Goal: Task Accomplishment & Management: Use online tool/utility

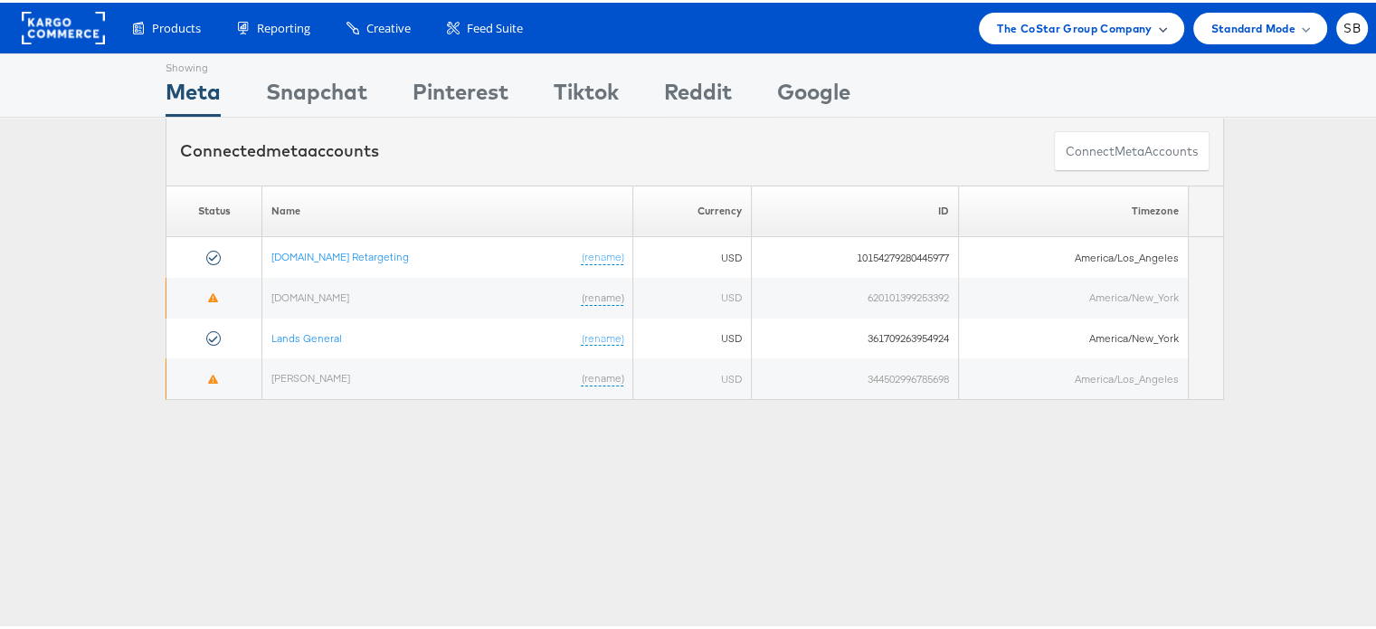
click at [1092, 30] on span "The CoStar Group Company" at bounding box center [1074, 25] width 155 height 19
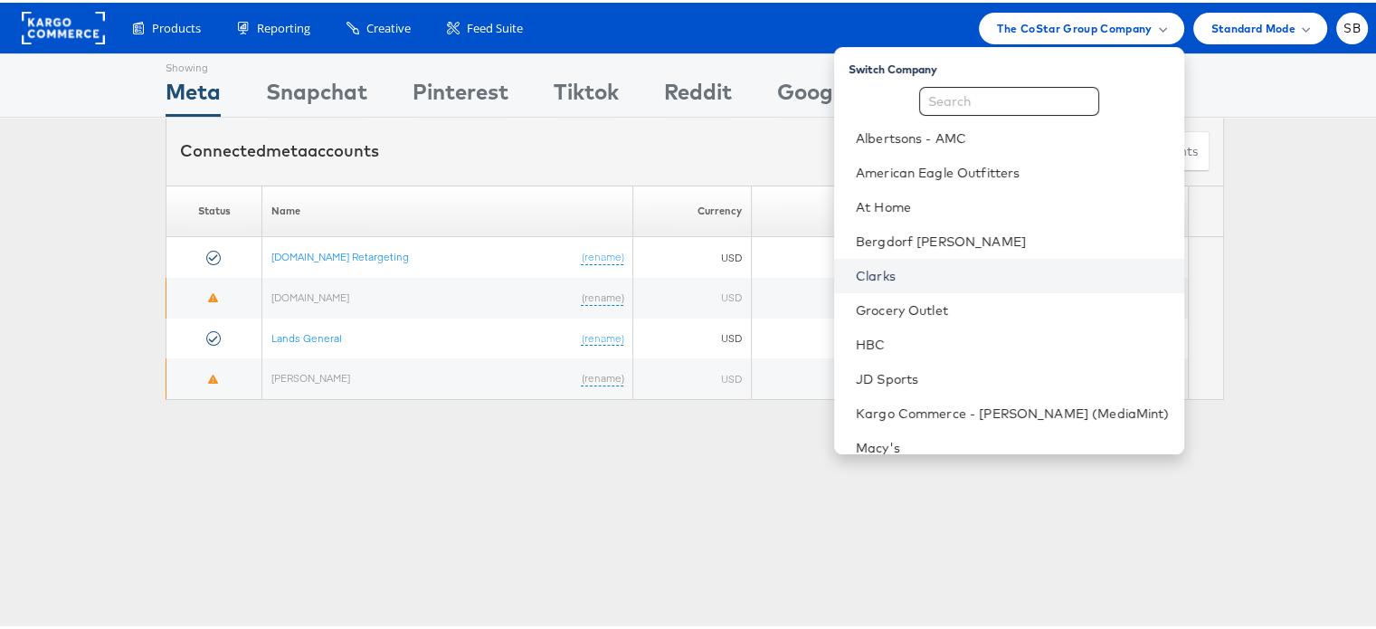
click at [912, 267] on li "Clarks" at bounding box center [1009, 273] width 350 height 34
click at [906, 264] on link "Clarks" at bounding box center [1013, 273] width 314 height 18
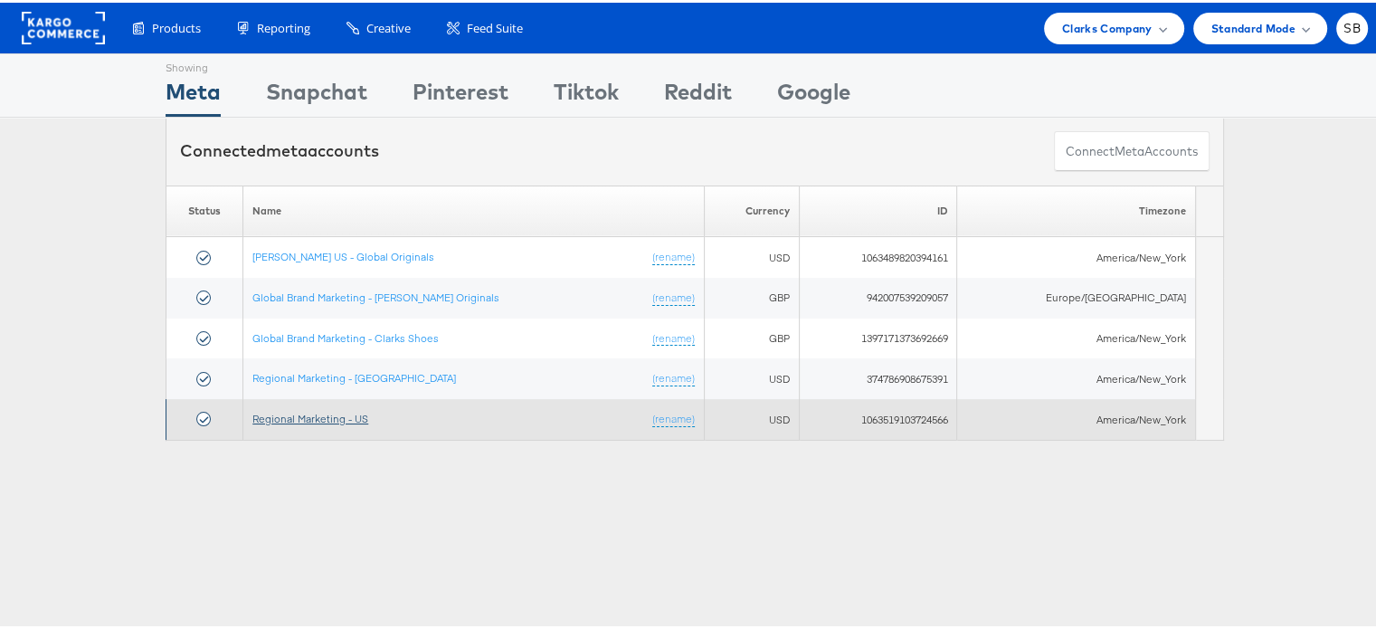
click at [307, 415] on link "Regional Marketing - US" at bounding box center [310, 416] width 116 height 14
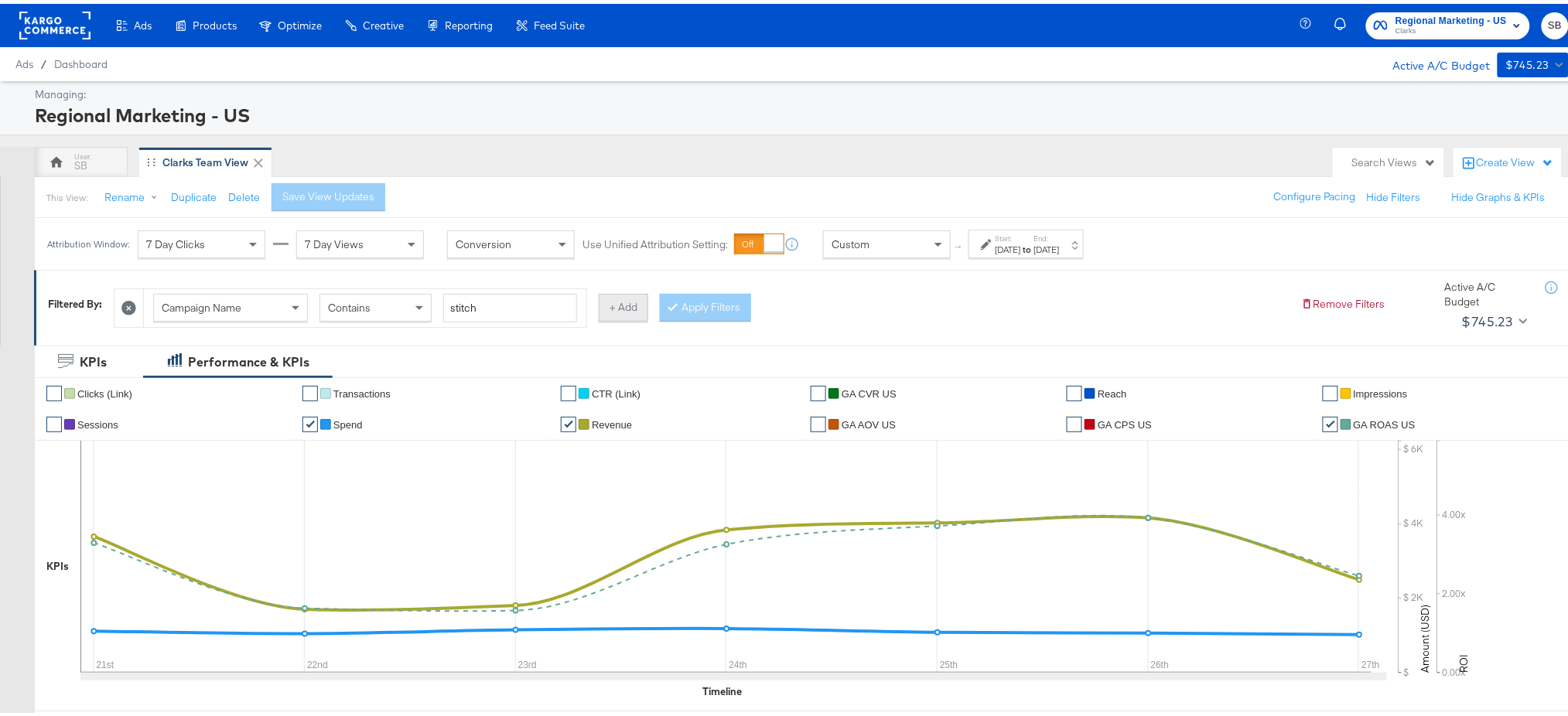
click at [628, 311] on button "+ Add" at bounding box center [624, 304] width 50 height 28
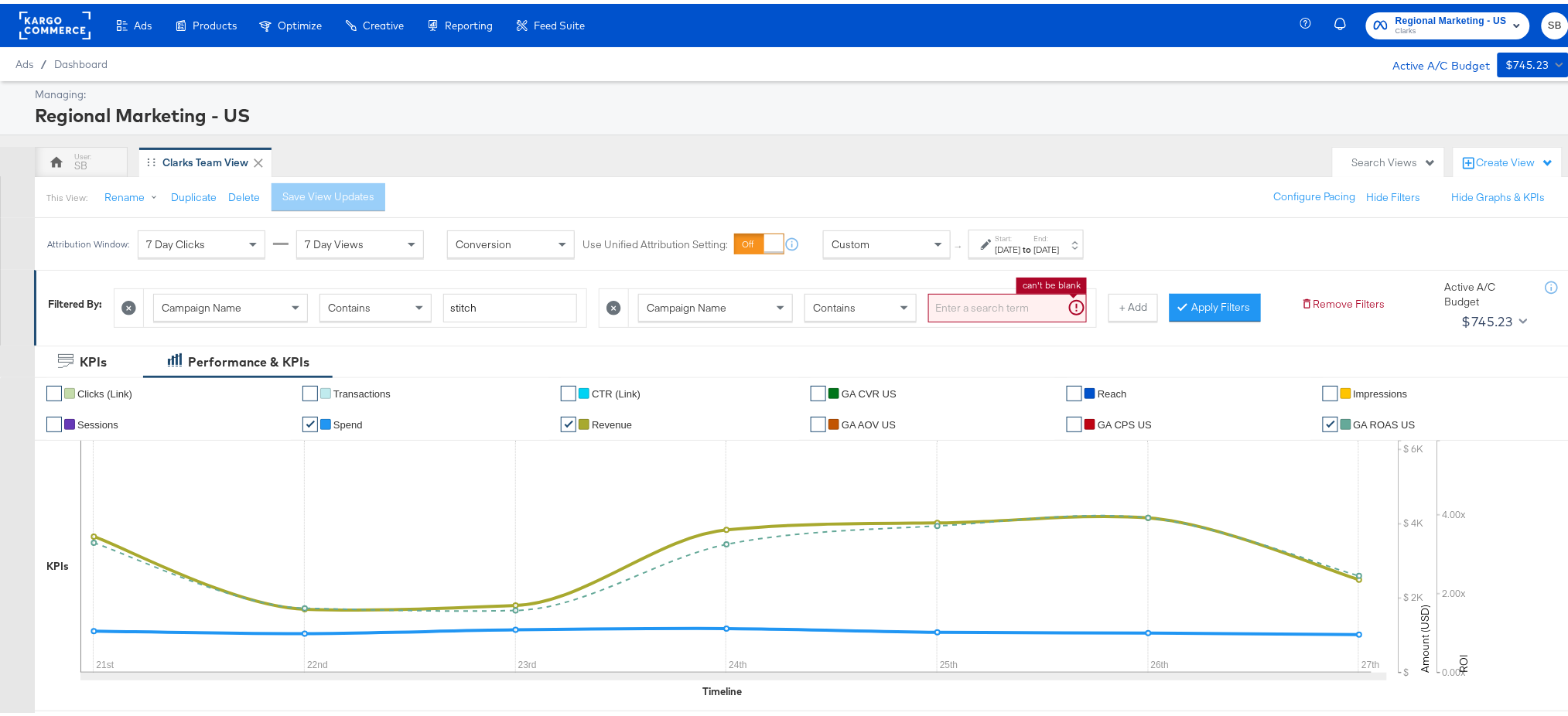
click at [951, 313] on input "search" at bounding box center [1007, 304] width 158 height 28
type input "PRO"
click at [1187, 293] on button "Apply Filters" at bounding box center [1191, 304] width 92 height 28
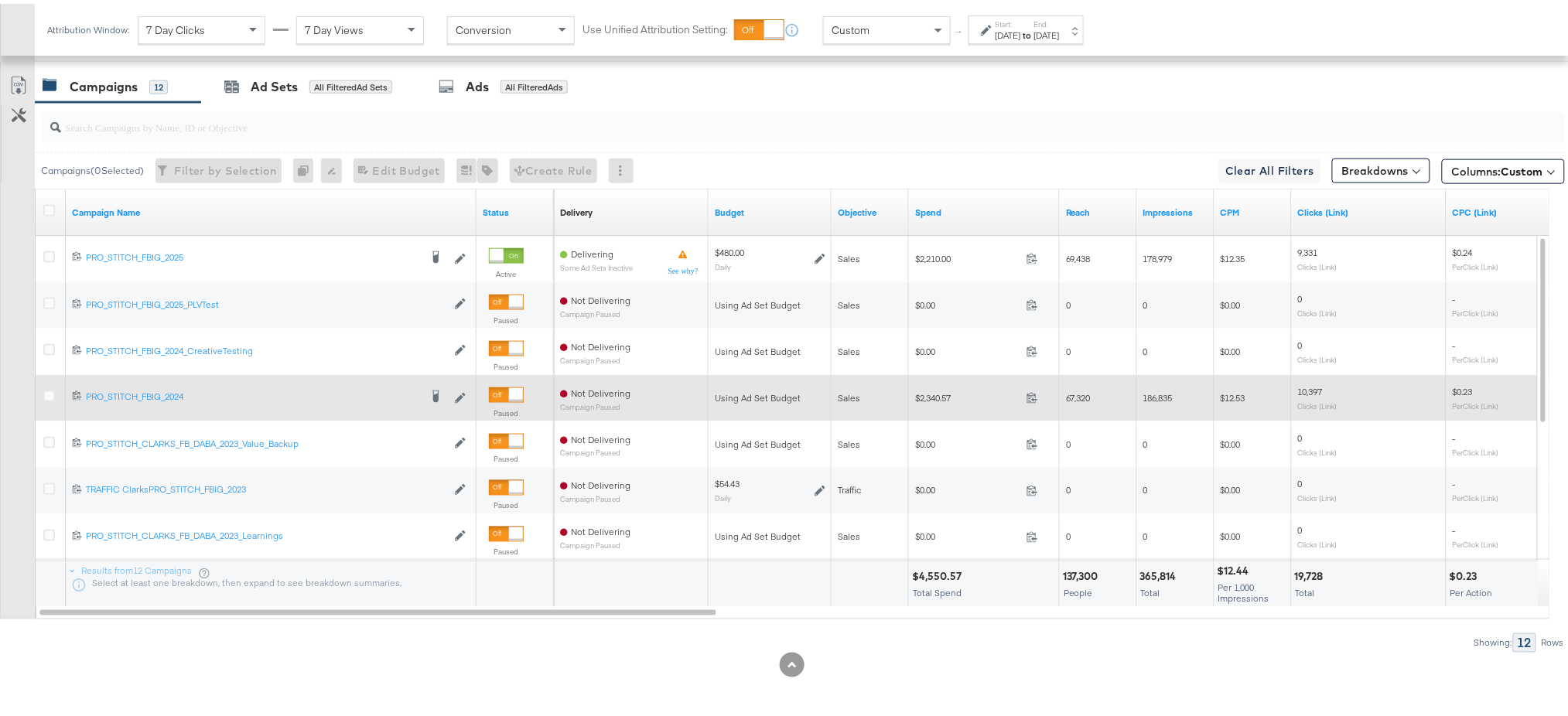
scroll to position [769, 0]
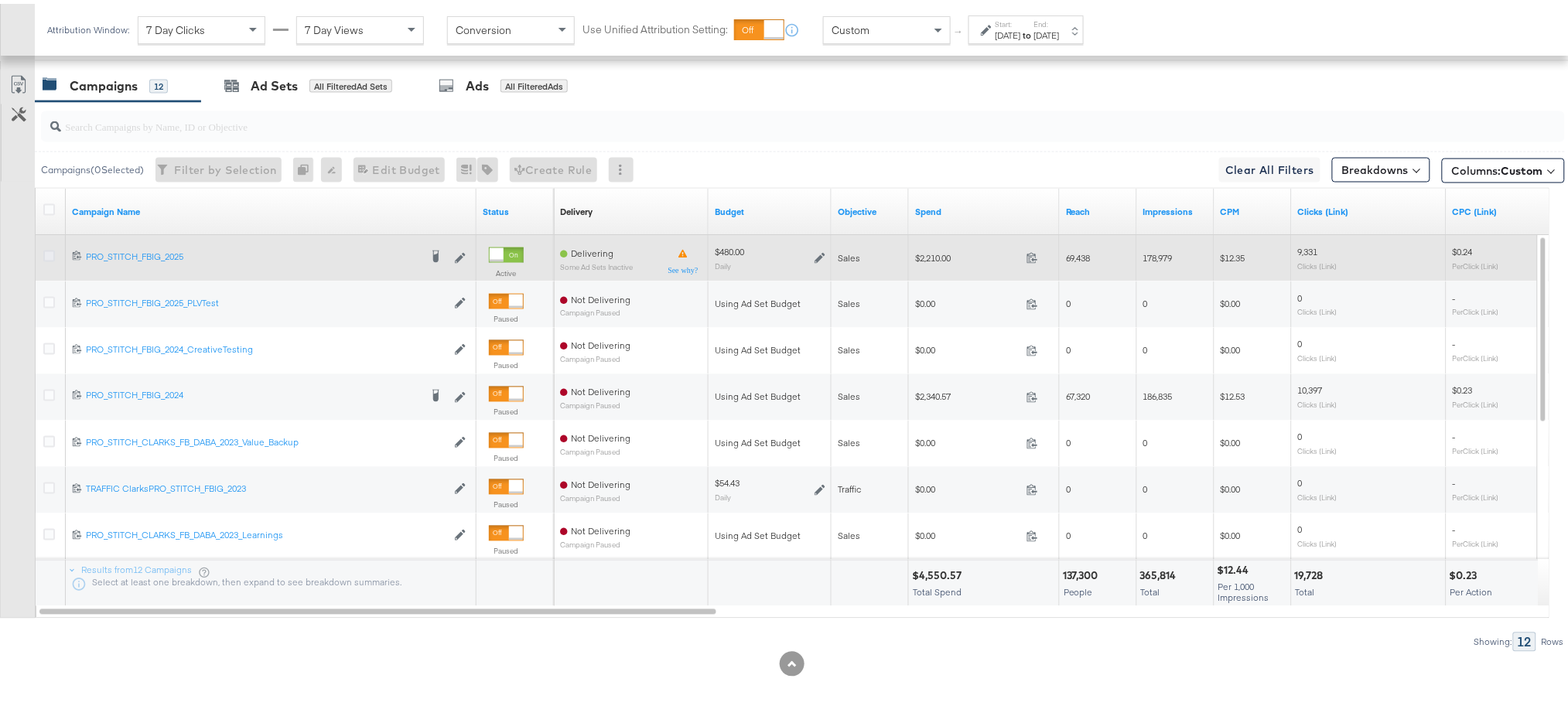
click at [50, 251] on icon at bounding box center [50, 253] width 12 height 12
click at [0, 0] on input "checkbox" at bounding box center [0, 0] width 0 height 0
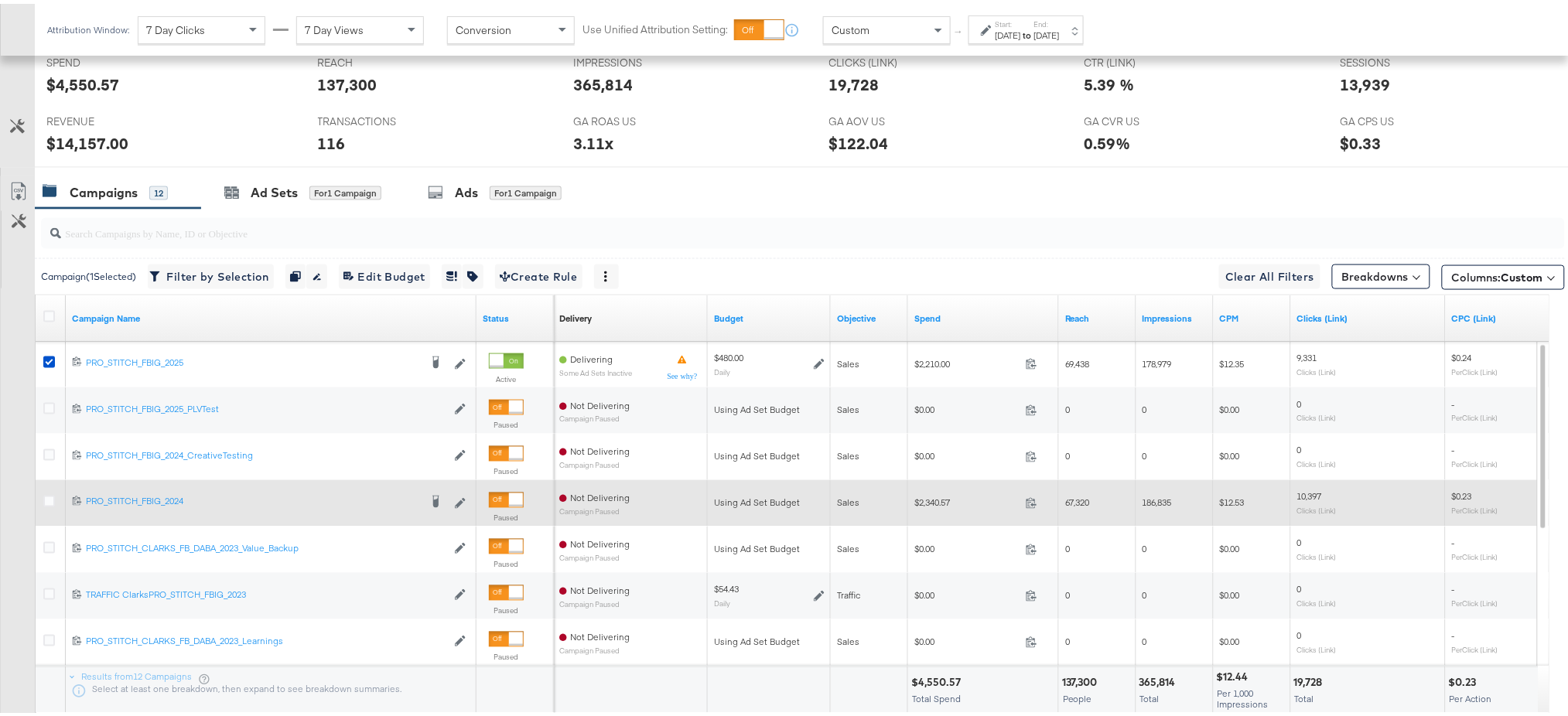
scroll to position [659, 0]
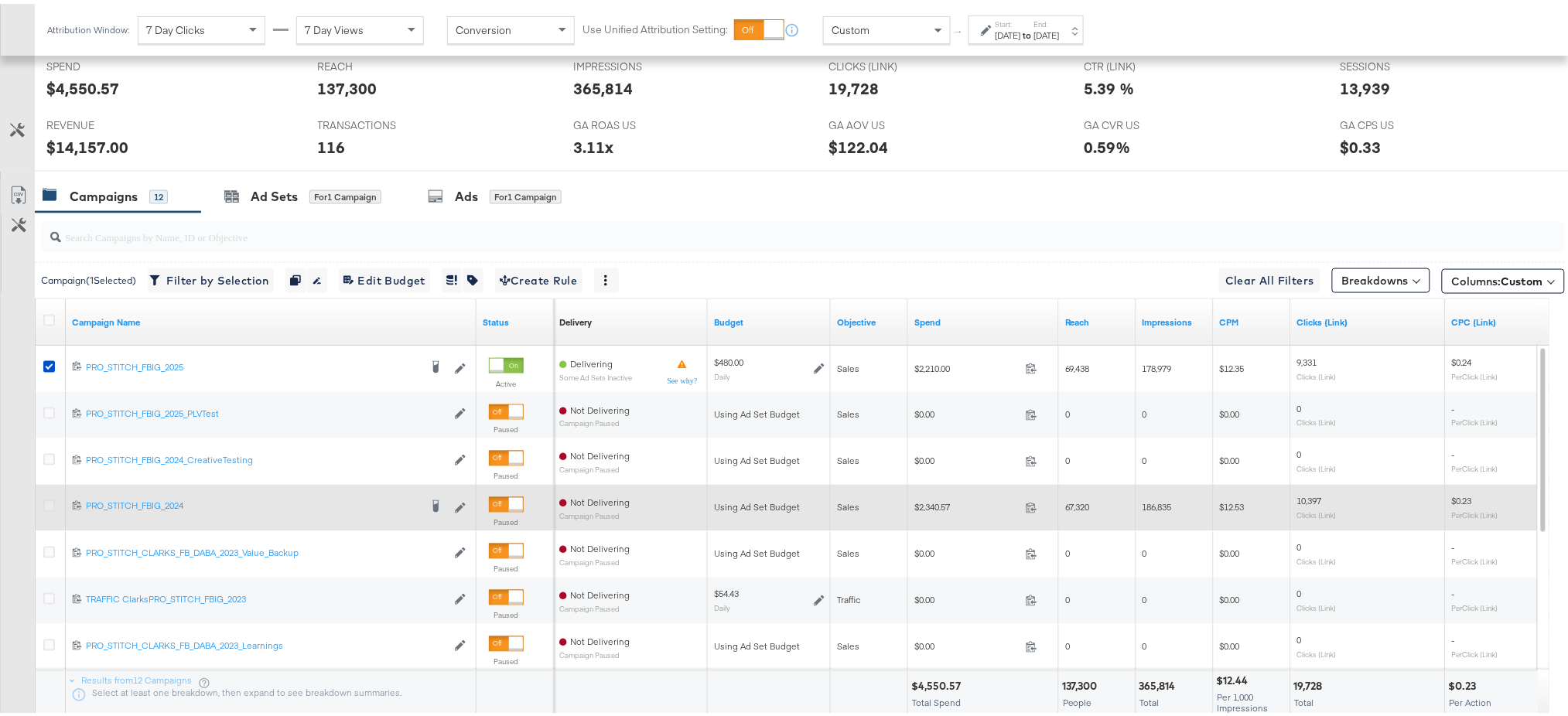
click at [47, 504] on icon at bounding box center [50, 503] width 12 height 12
click at [0, 0] on input "checkbox" at bounding box center [0, 0] width 0 height 0
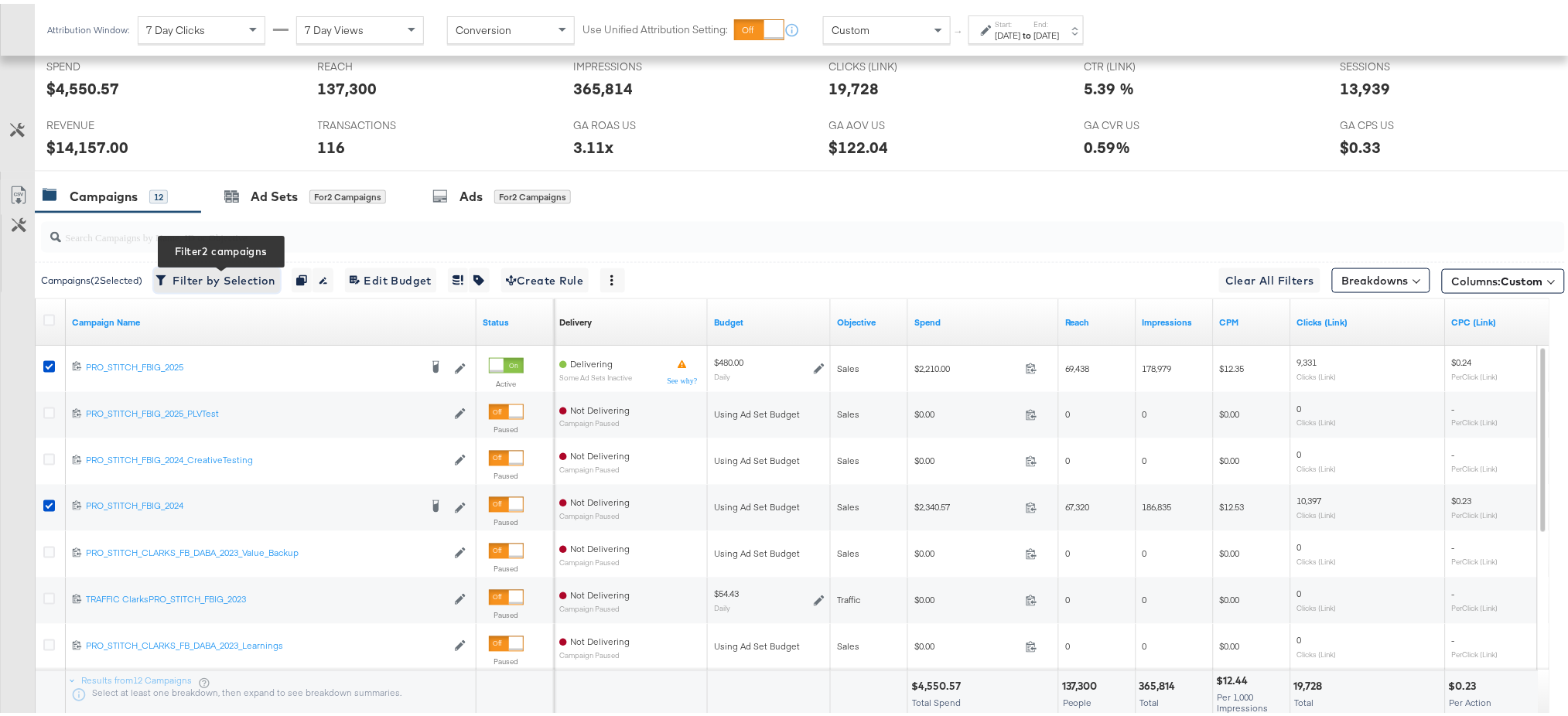
click at [231, 282] on span "Filter by Selection Filter 2 campaigns" at bounding box center [216, 277] width 117 height 20
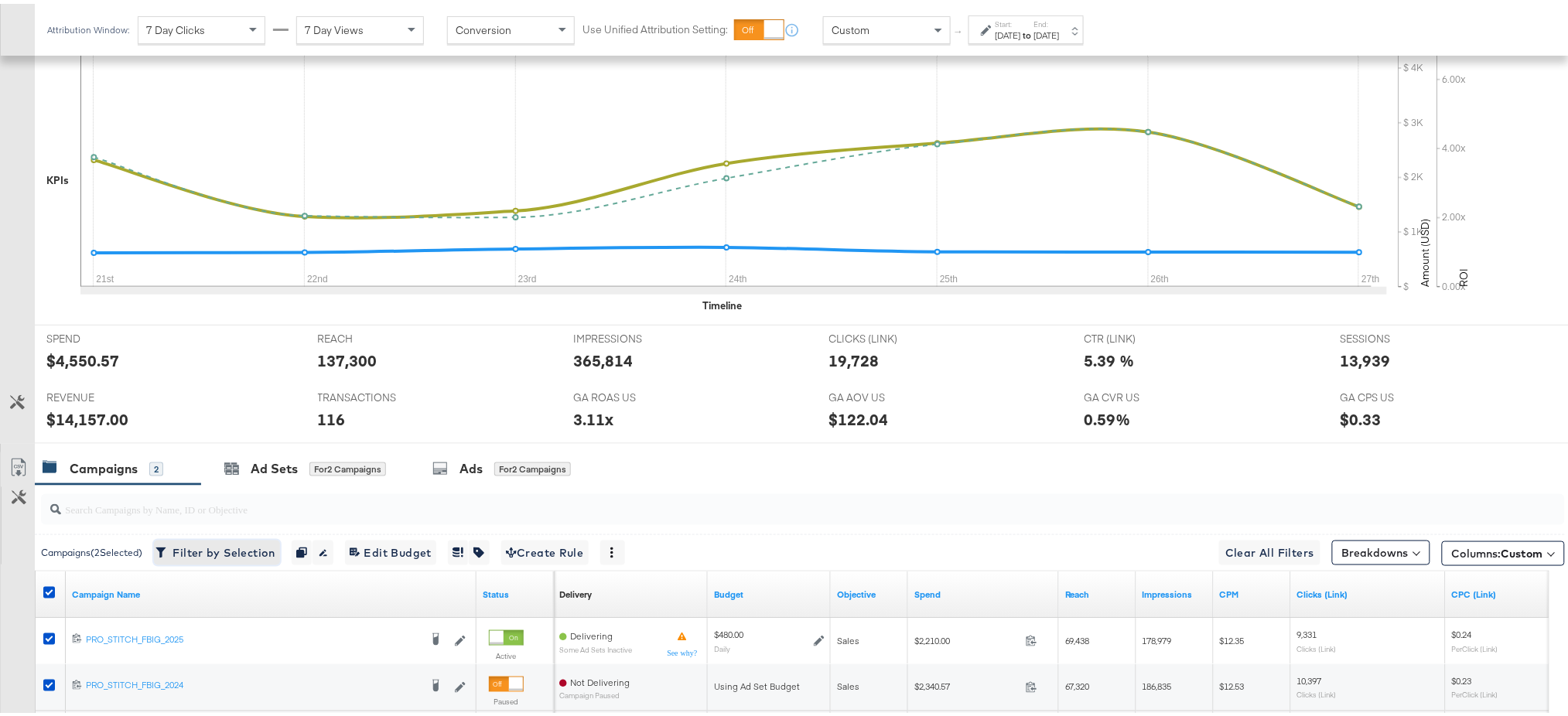
scroll to position [536, 0]
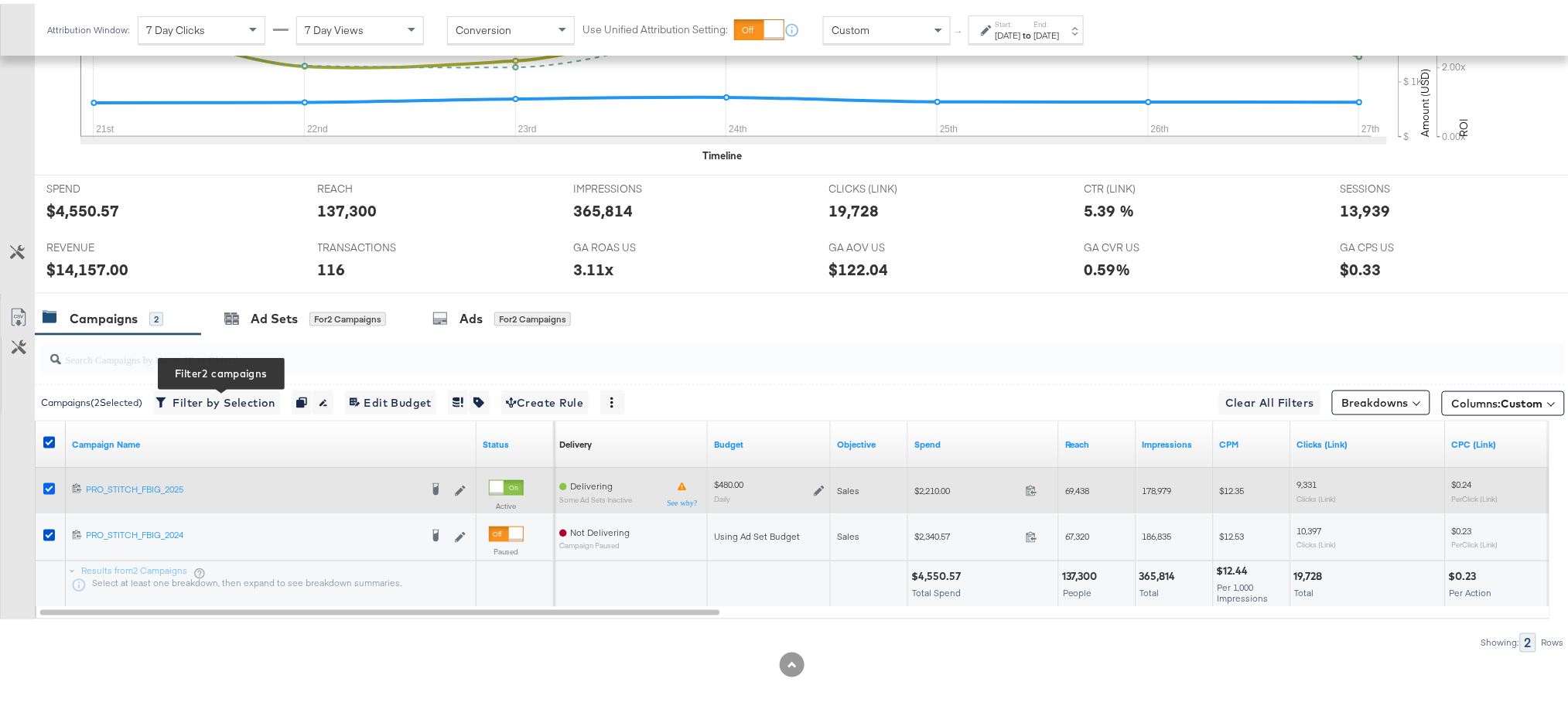
click at [44, 480] on icon at bounding box center [50, 486] width 12 height 12
click at [0, 0] on input "checkbox" at bounding box center [0, 0] width 0 height 0
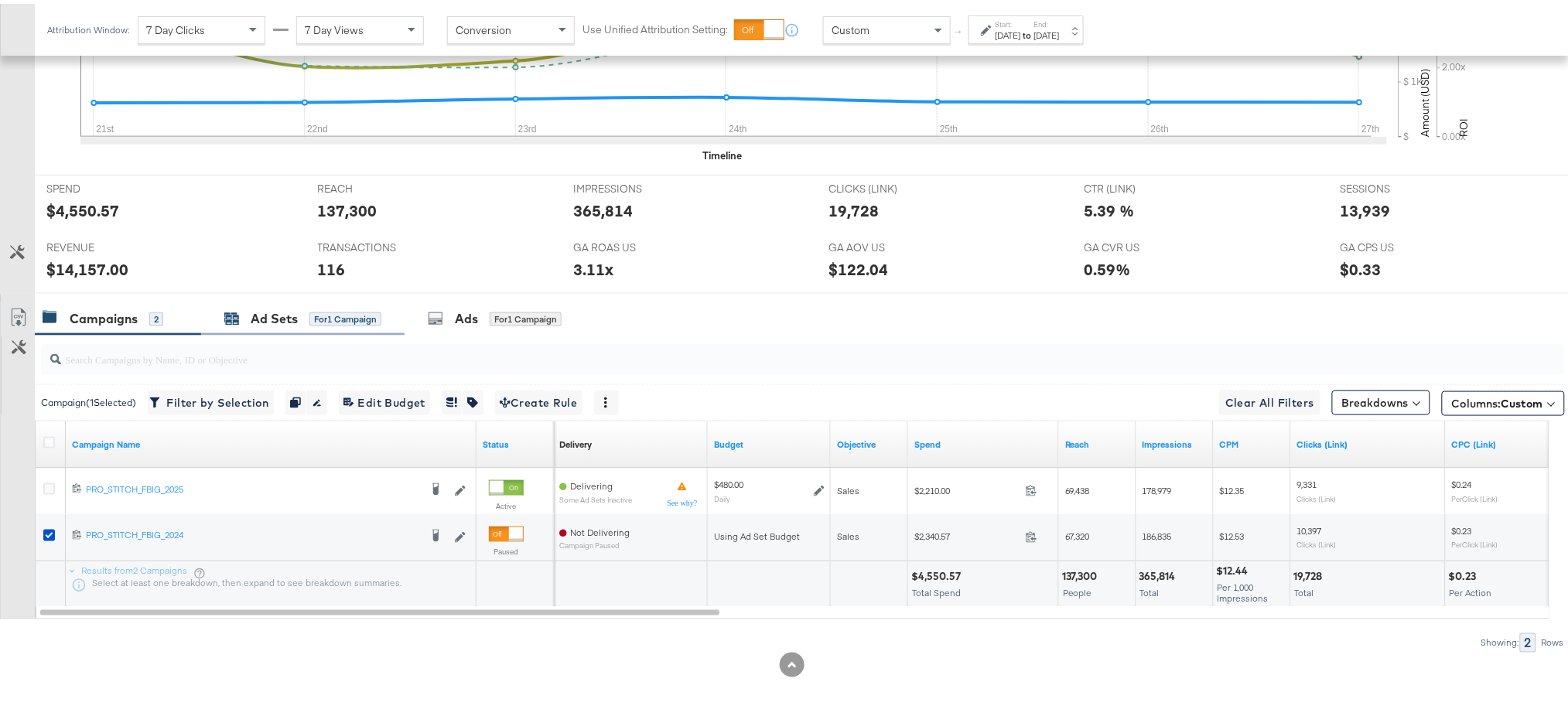
click at [278, 306] on div "Ad Sets" at bounding box center [274, 315] width 47 height 18
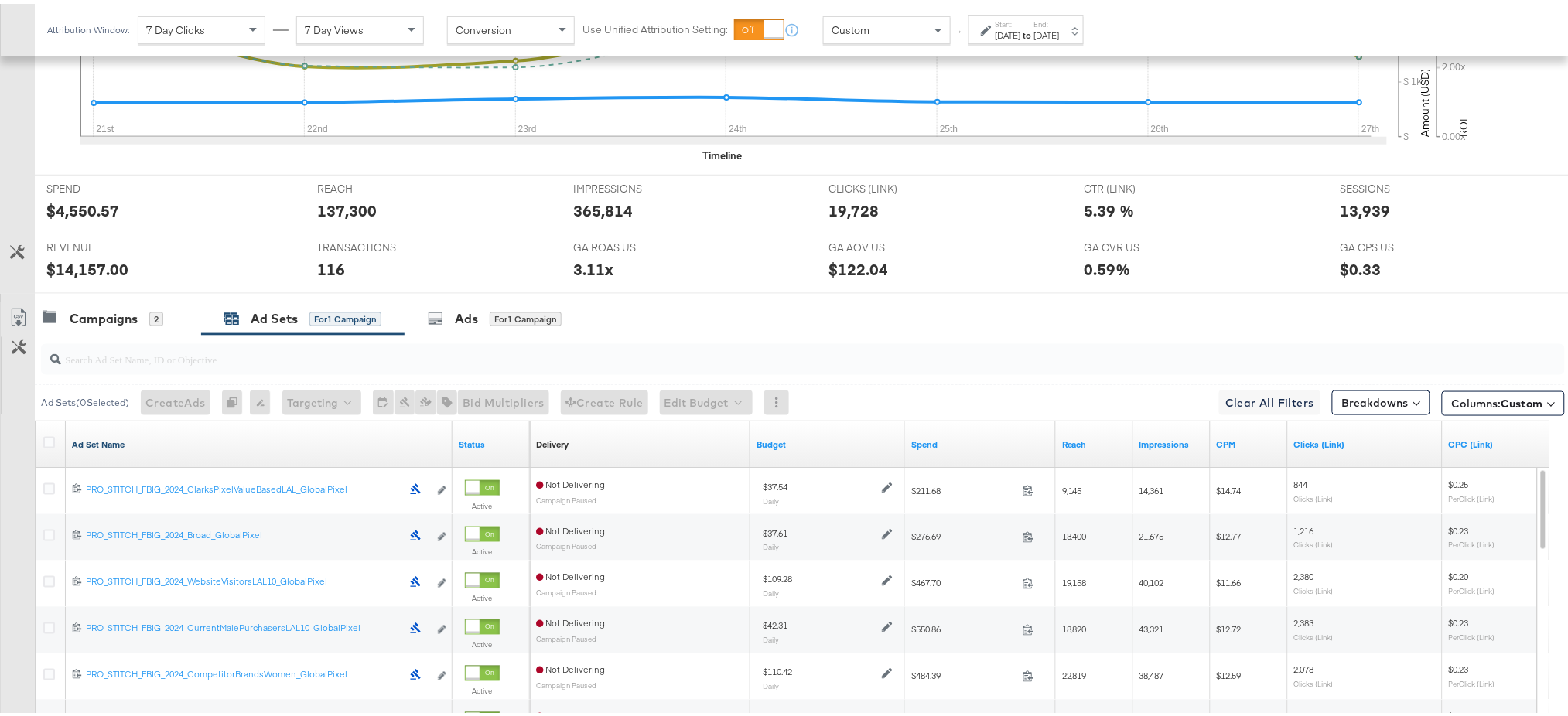
click at [96, 435] on link "Ad Set Name" at bounding box center [259, 441] width 375 height 12
click at [96, 435] on link "Ad Set Name ↓" at bounding box center [259, 441] width 375 height 12
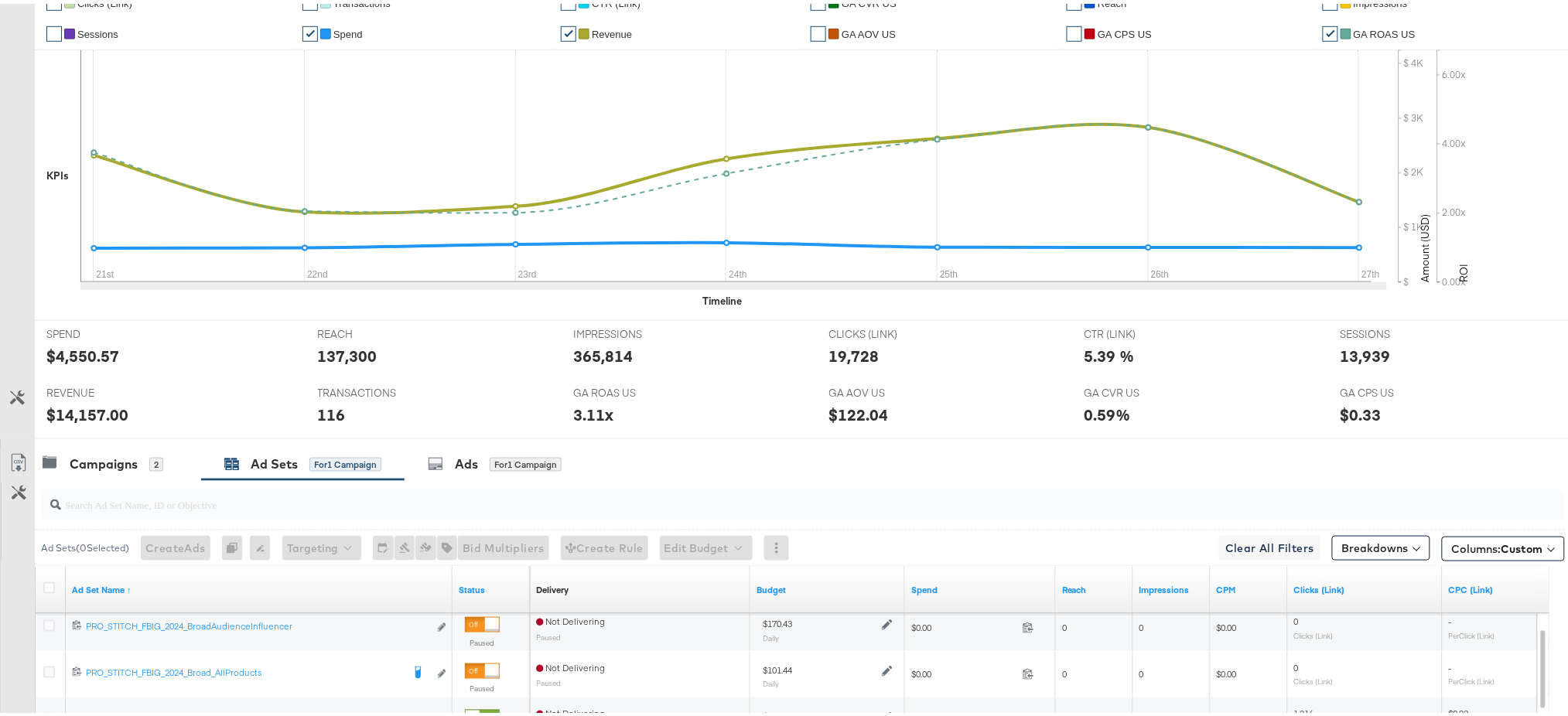
scroll to position [0, 0]
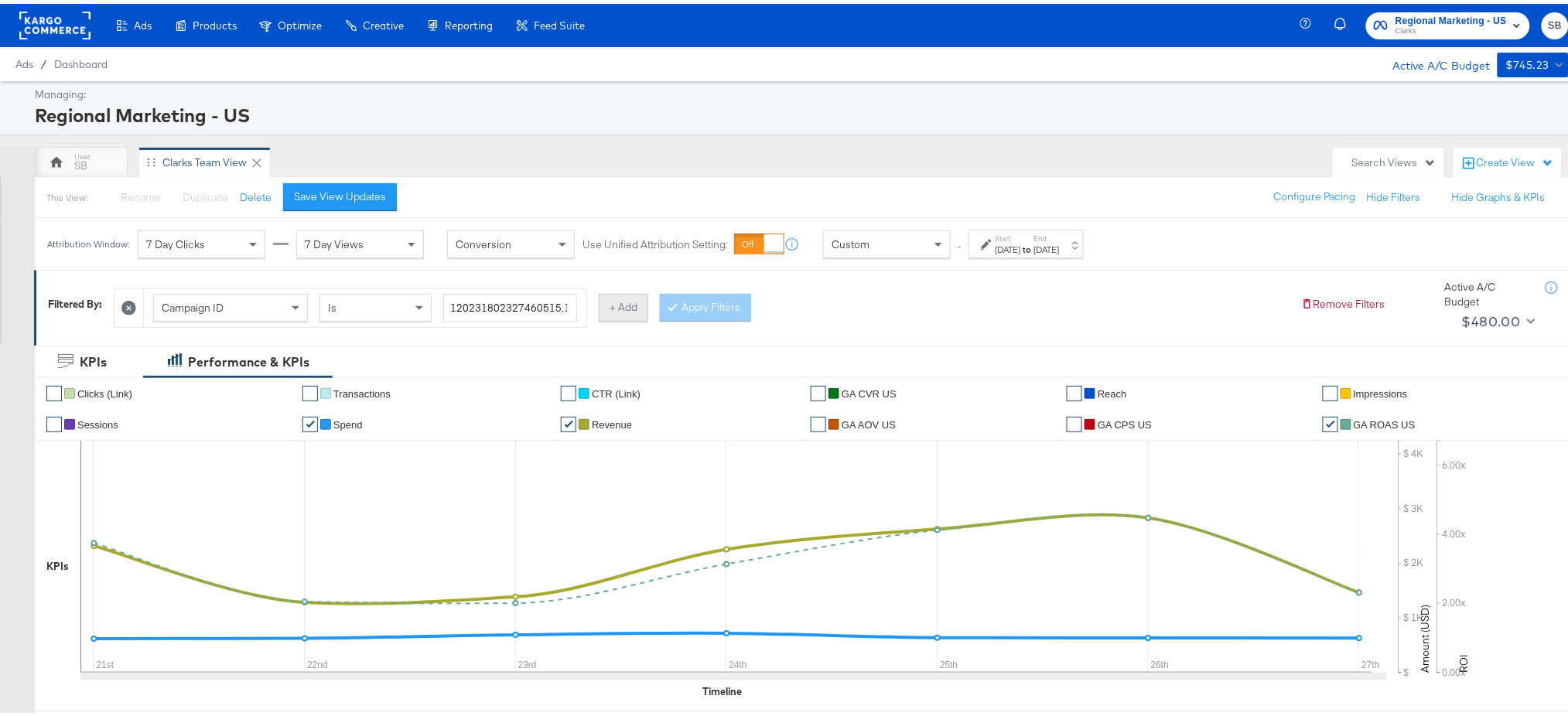
click at [616, 307] on button "+ Add" at bounding box center [624, 304] width 50 height 28
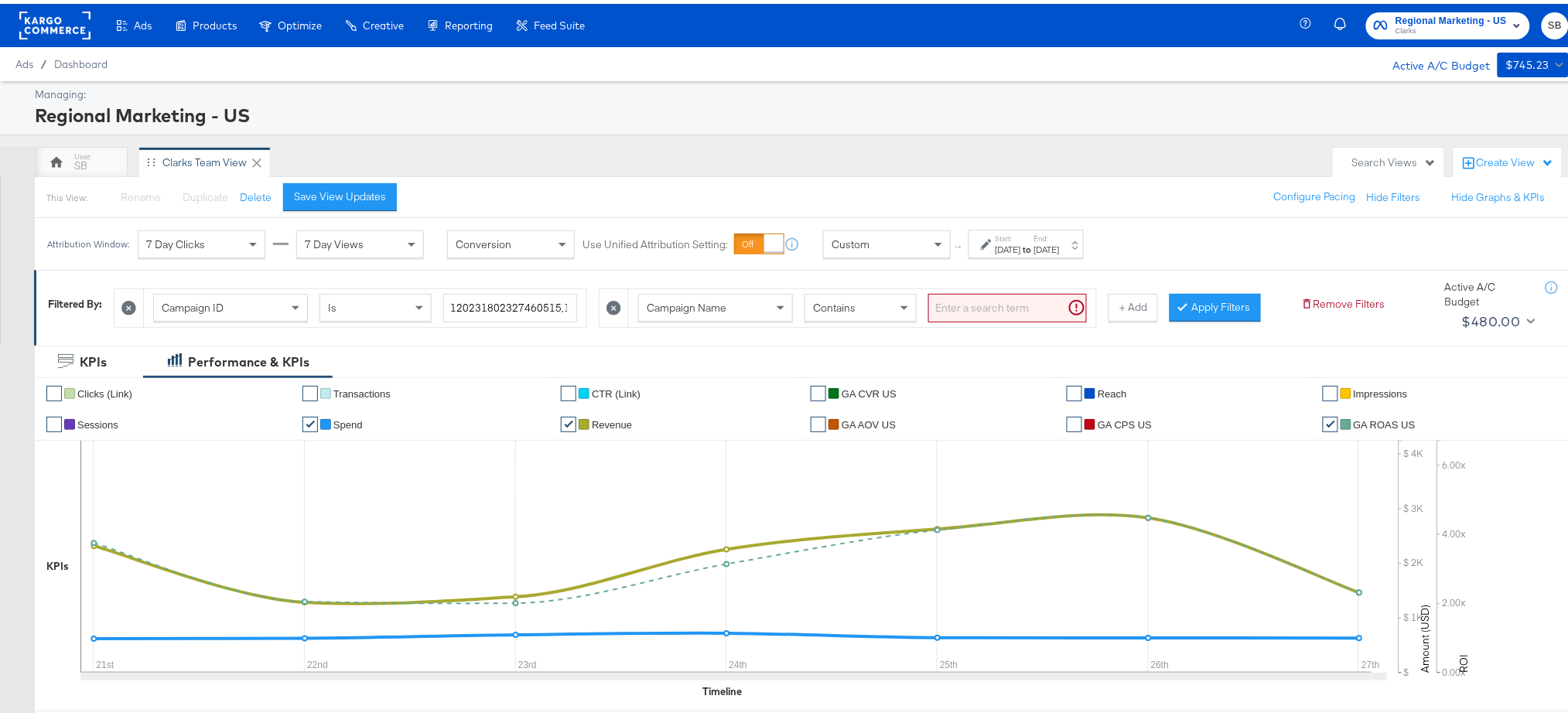
click at [750, 300] on div "Campaign Name" at bounding box center [715, 304] width 153 height 27
click at [963, 293] on input "search" at bounding box center [1007, 304] width 158 height 28
type input "global"
click at [1180, 304] on button "Apply Filters" at bounding box center [1191, 304] width 92 height 28
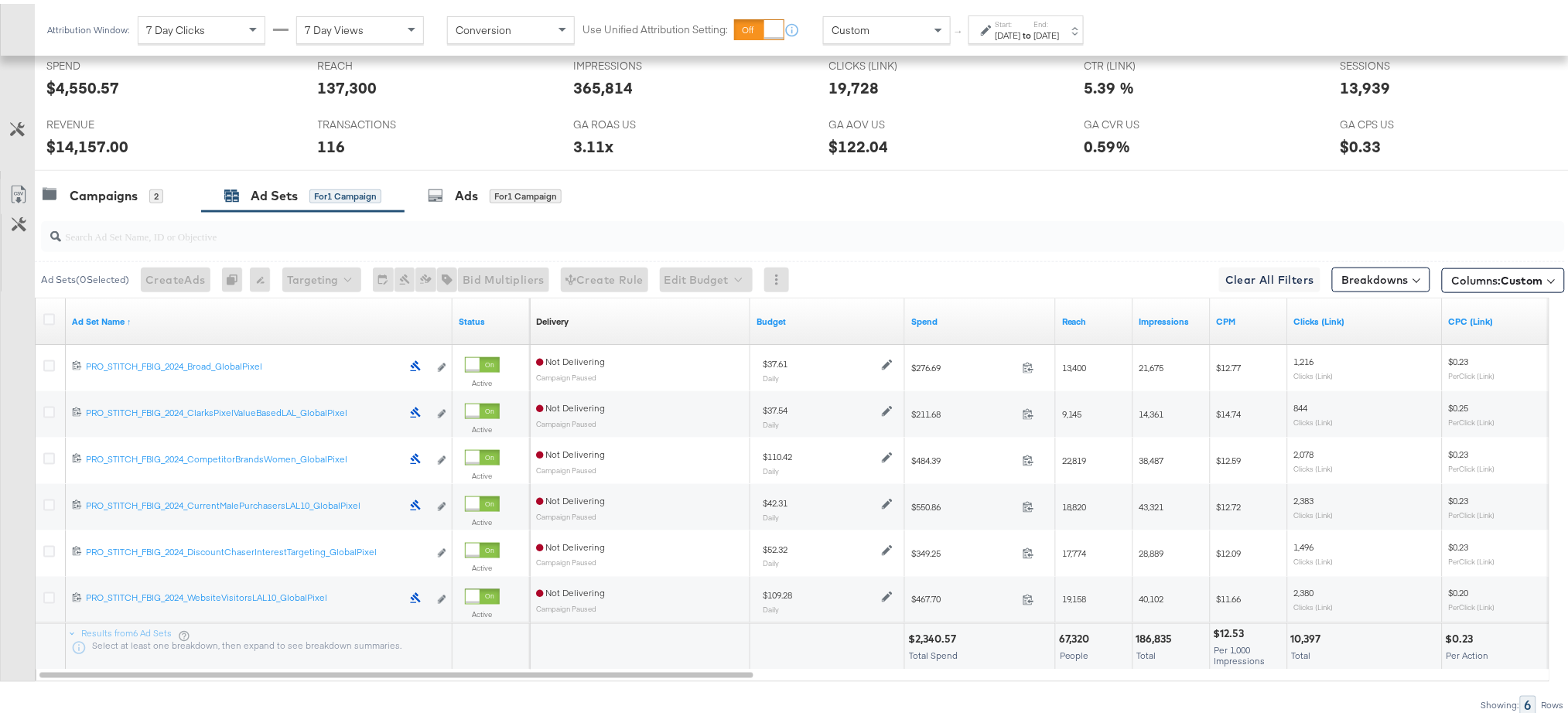
scroll to position [661, 0]
click at [114, 316] on link "Ad Set Name ↑" at bounding box center [259, 316] width 375 height 12
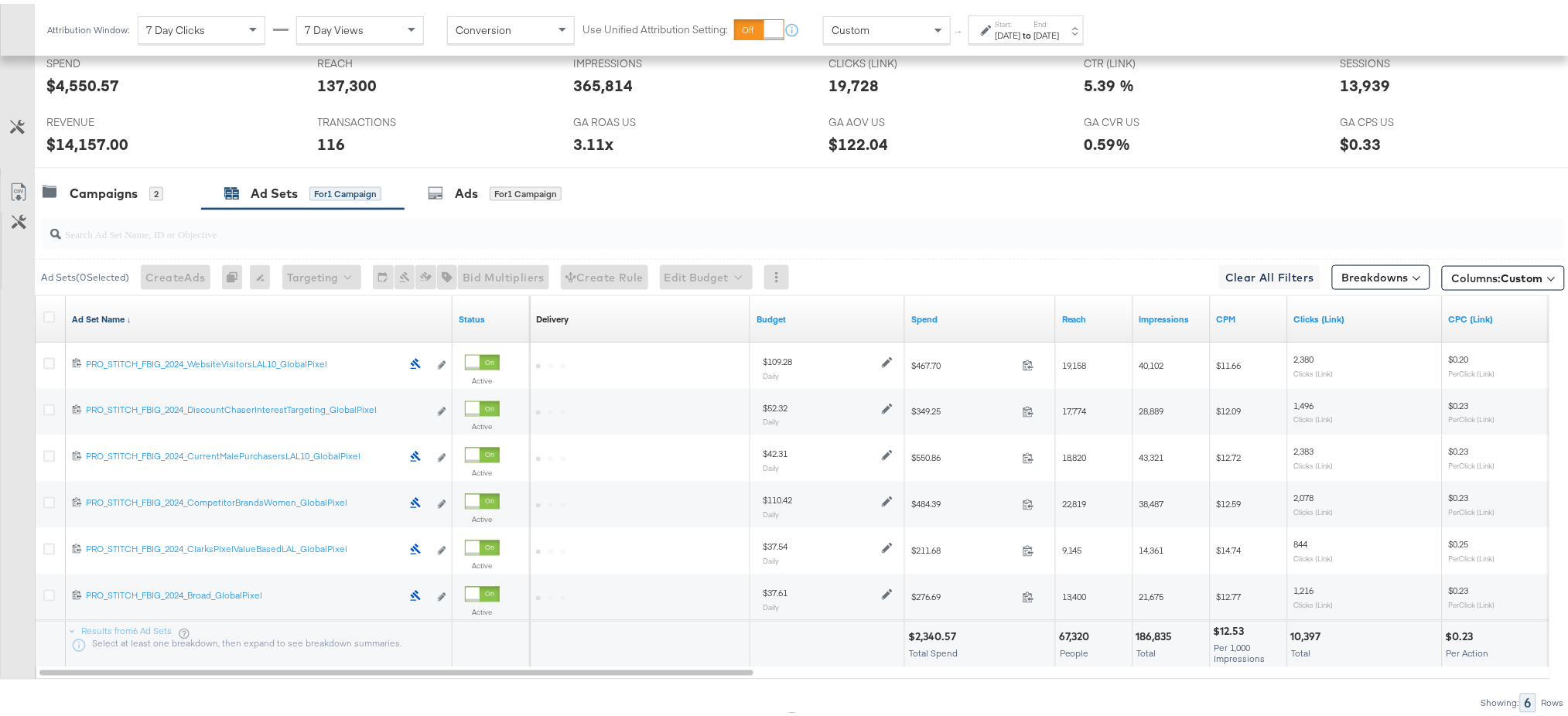
click at [114, 316] on link "Ad Set Name ↓" at bounding box center [259, 316] width 375 height 12
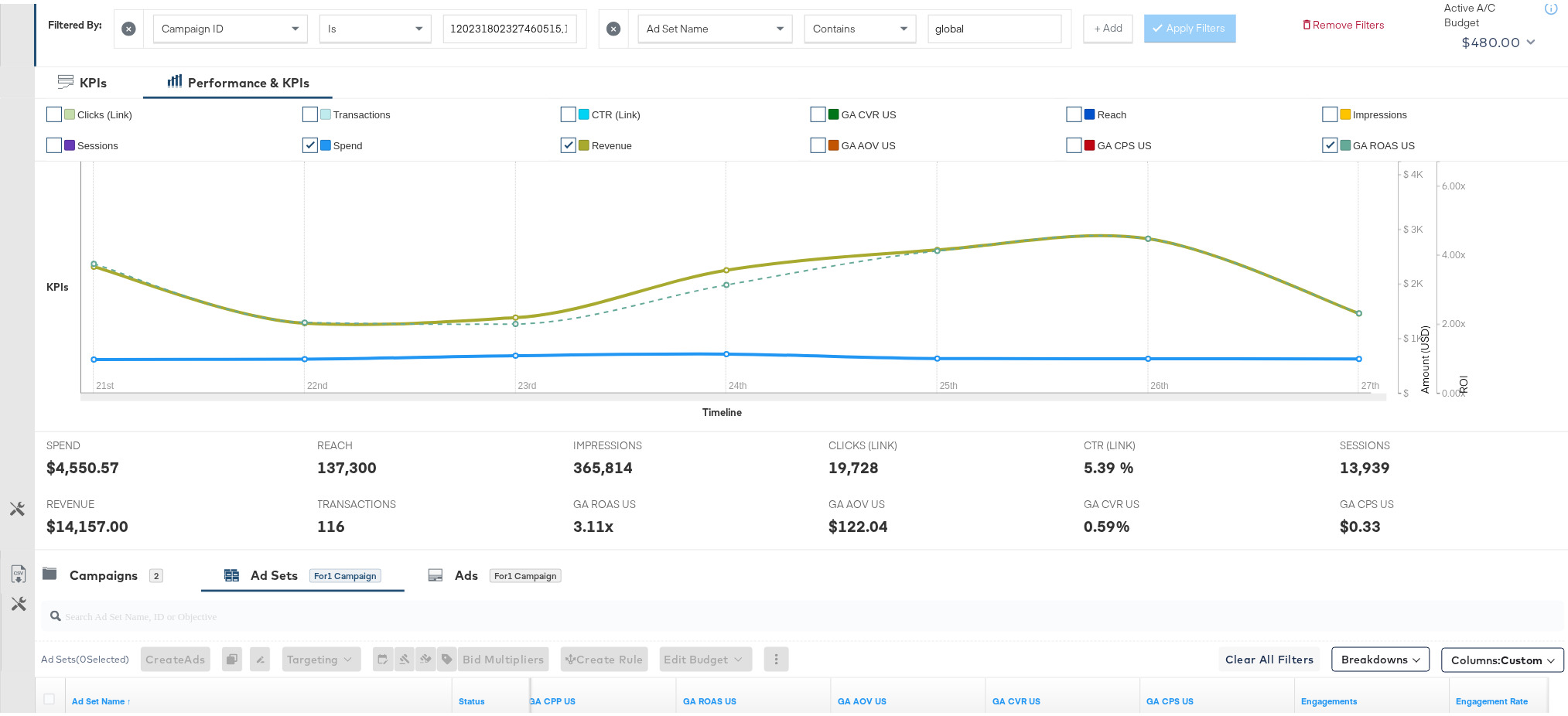
scroll to position [0, 0]
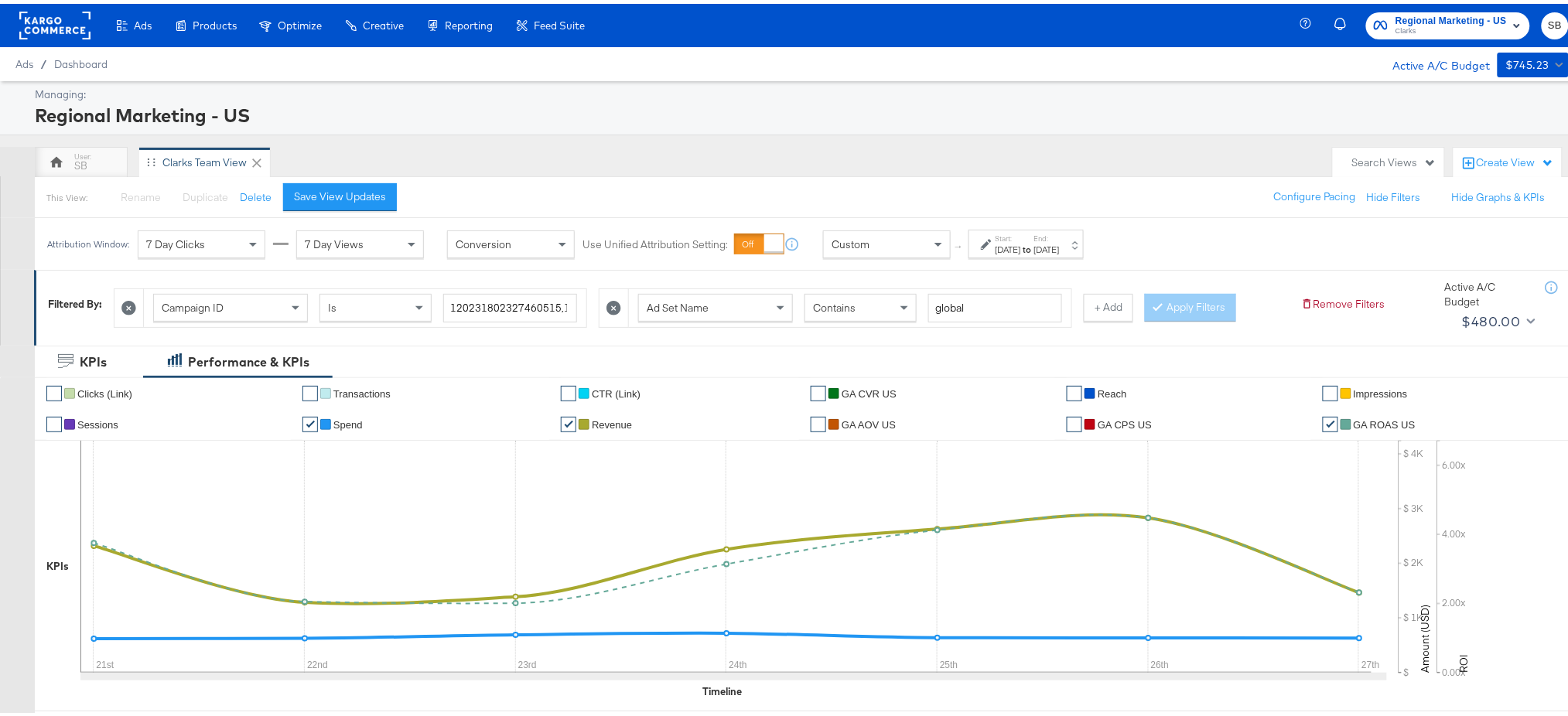
click at [133, 304] on icon at bounding box center [128, 304] width 15 height 15
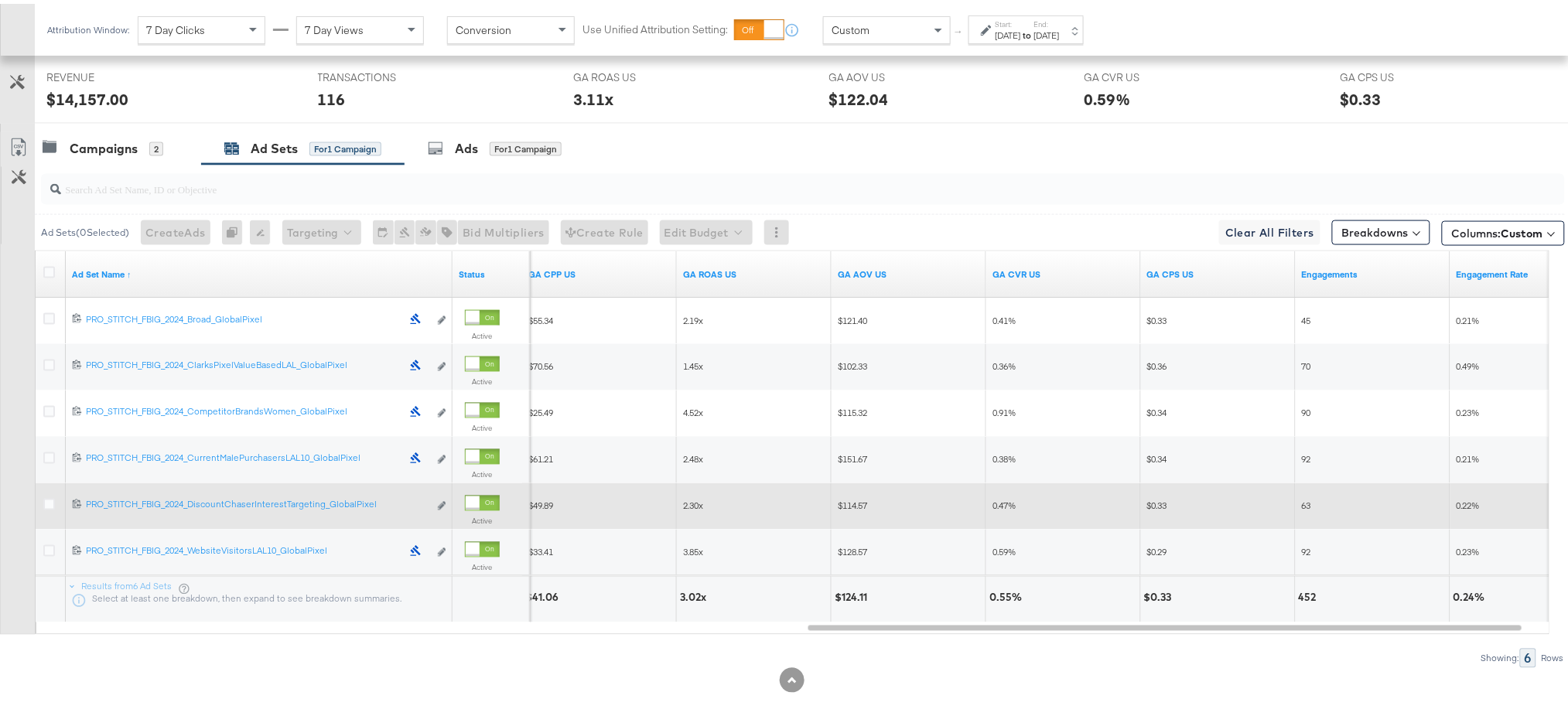
scroll to position [722, 0]
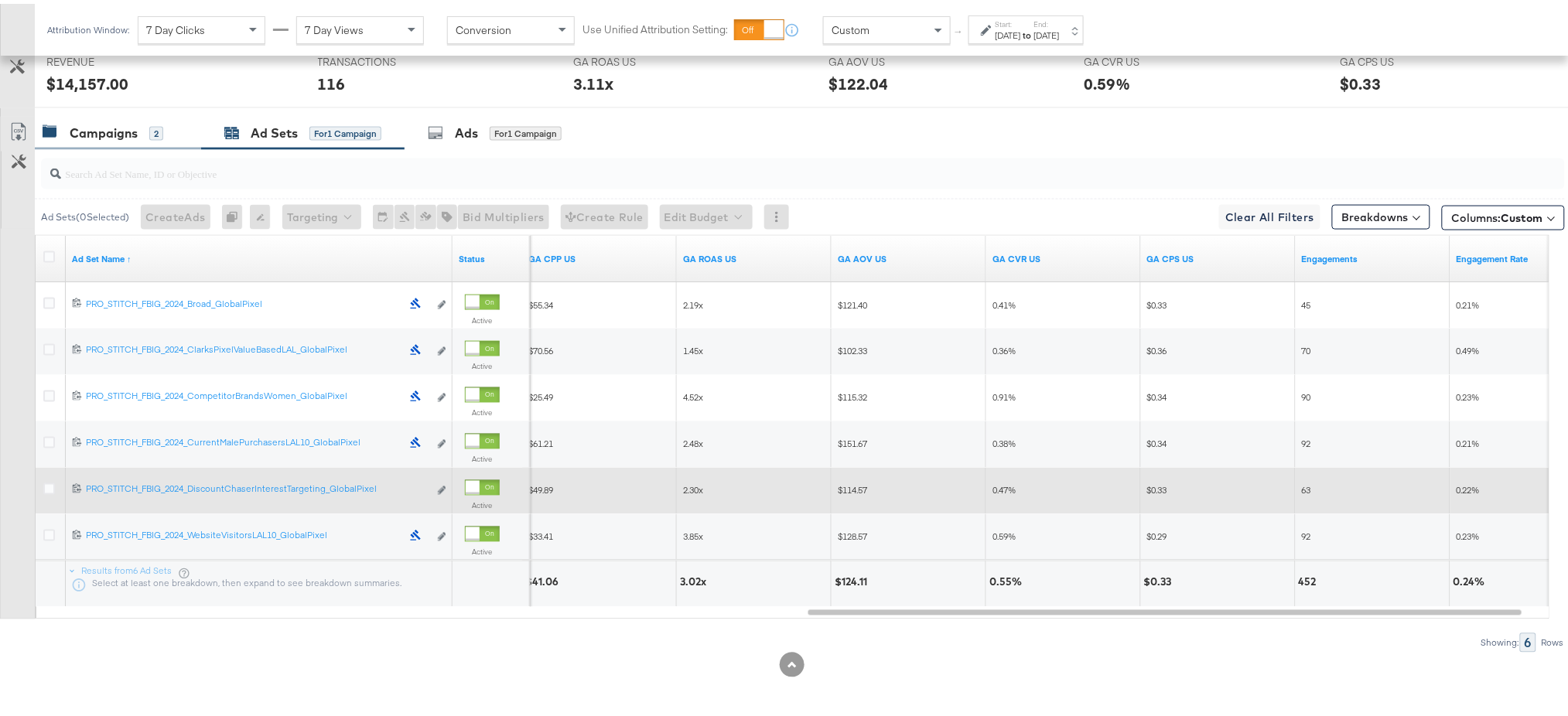
click at [106, 140] on div "Campaigns 2" at bounding box center [118, 129] width 166 height 33
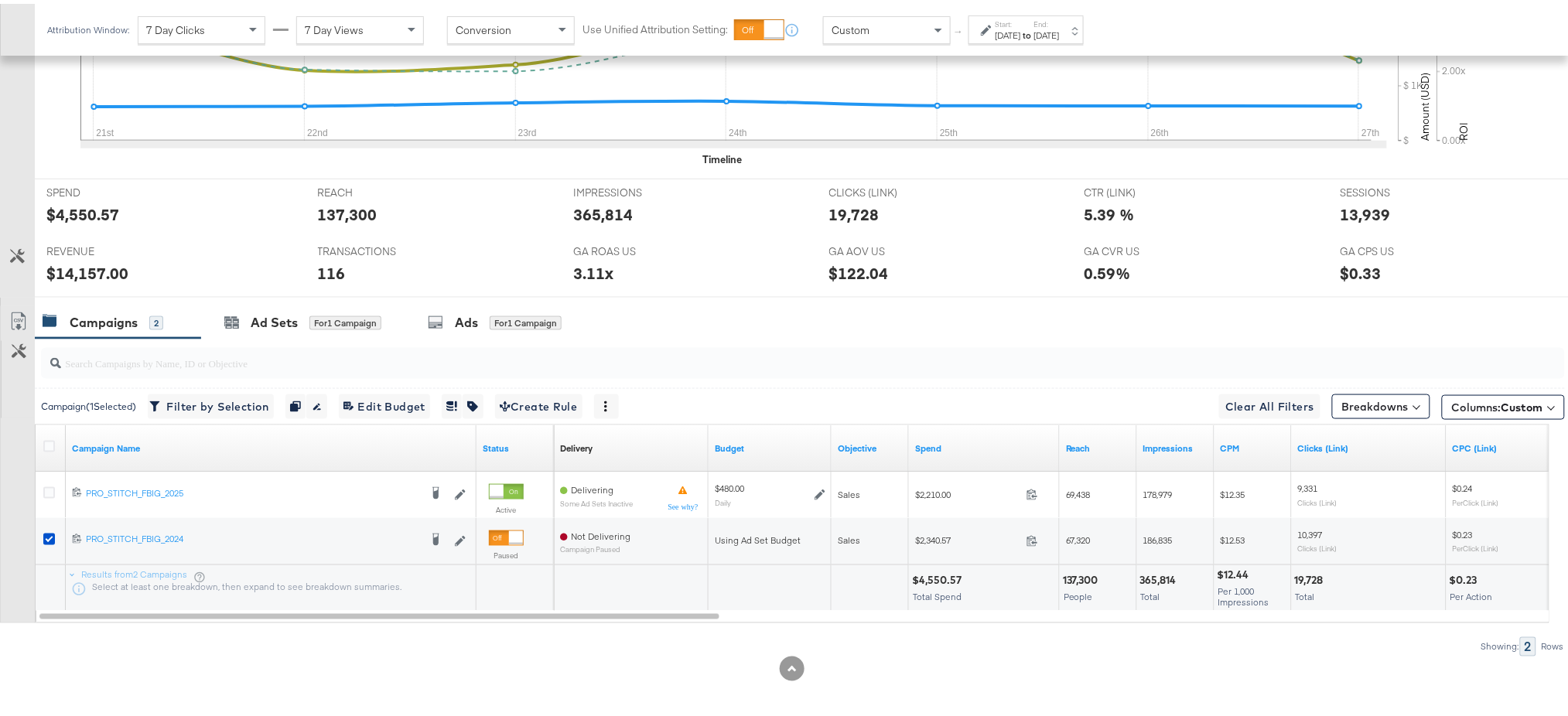
scroll to position [536, 0]
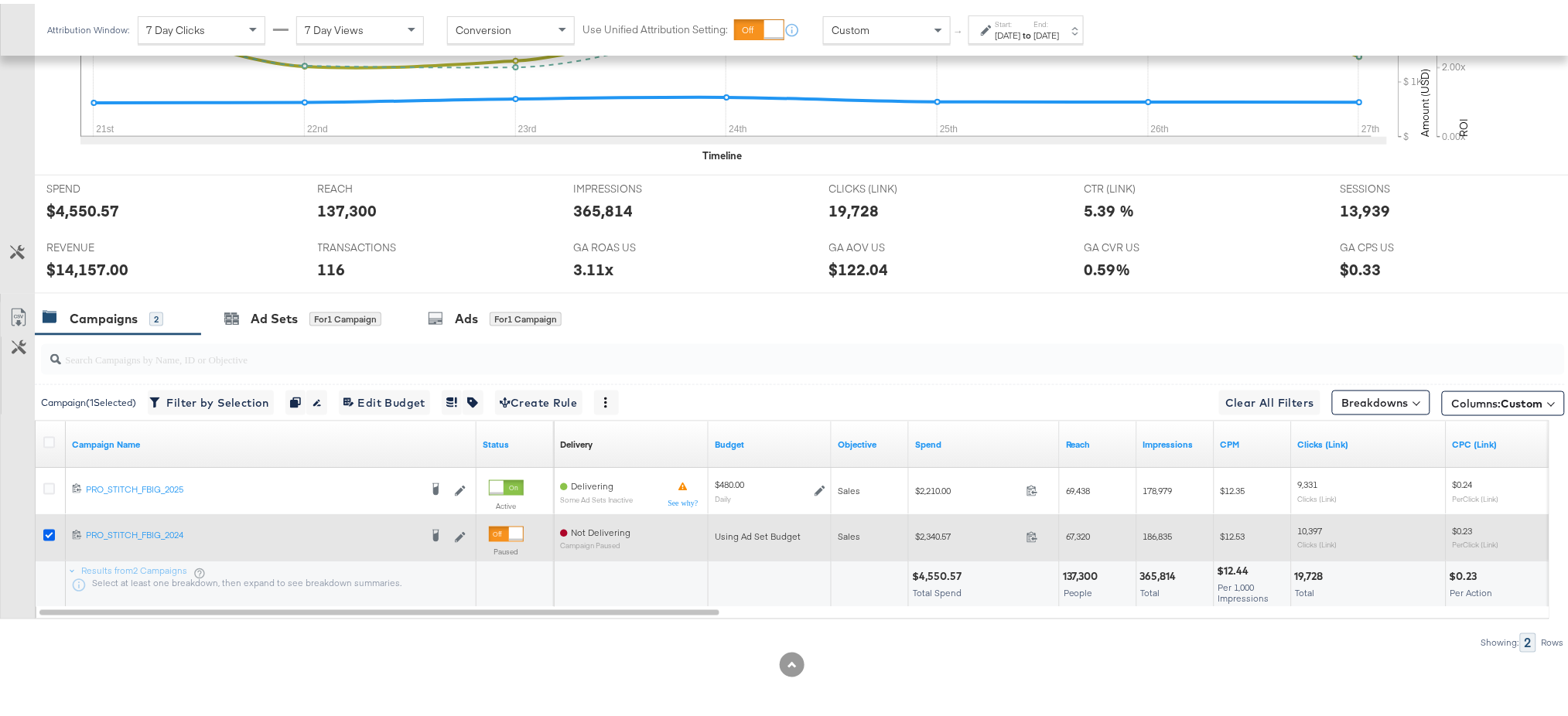
click at [50, 529] on icon at bounding box center [50, 532] width 12 height 12
click at [0, 0] on input "checkbox" at bounding box center [0, 0] width 0 height 0
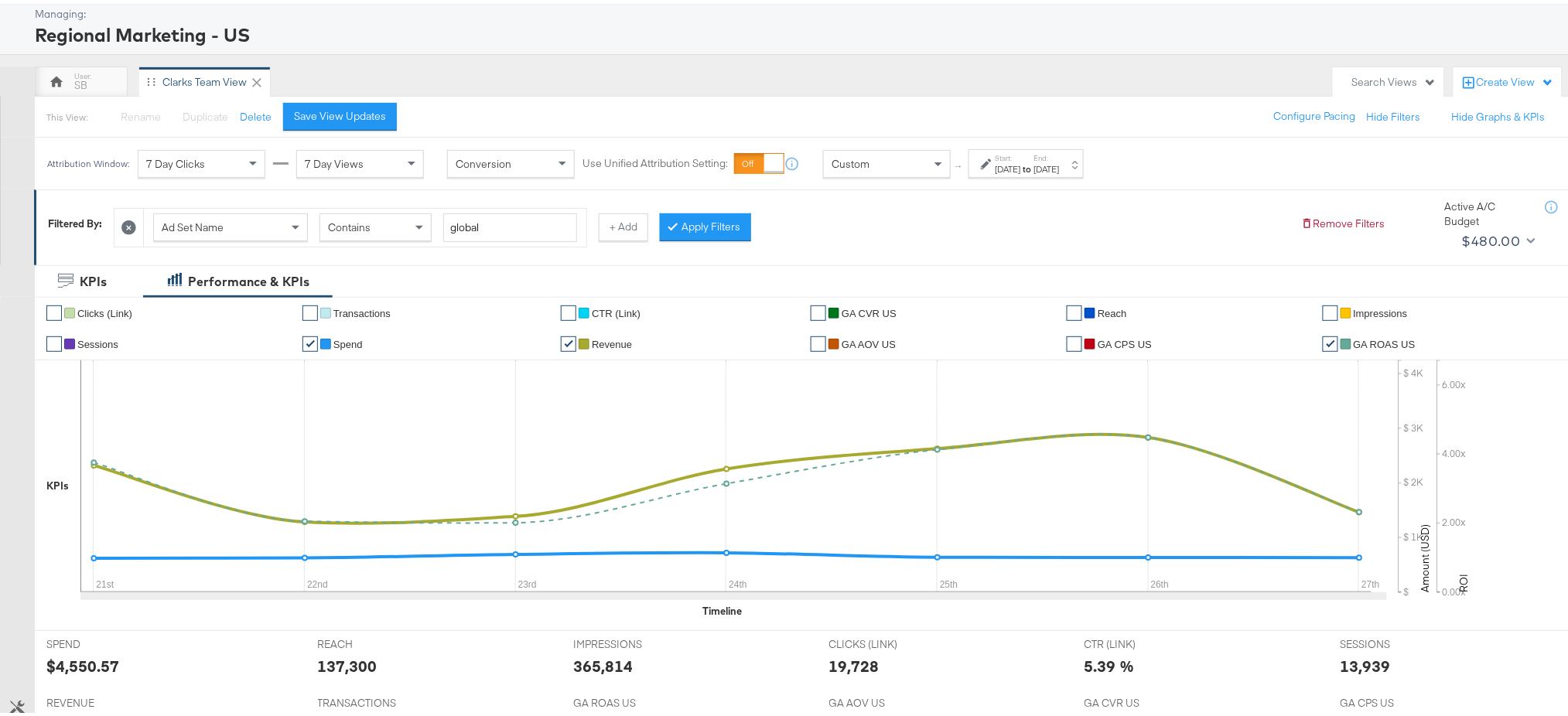
scroll to position [0, 0]
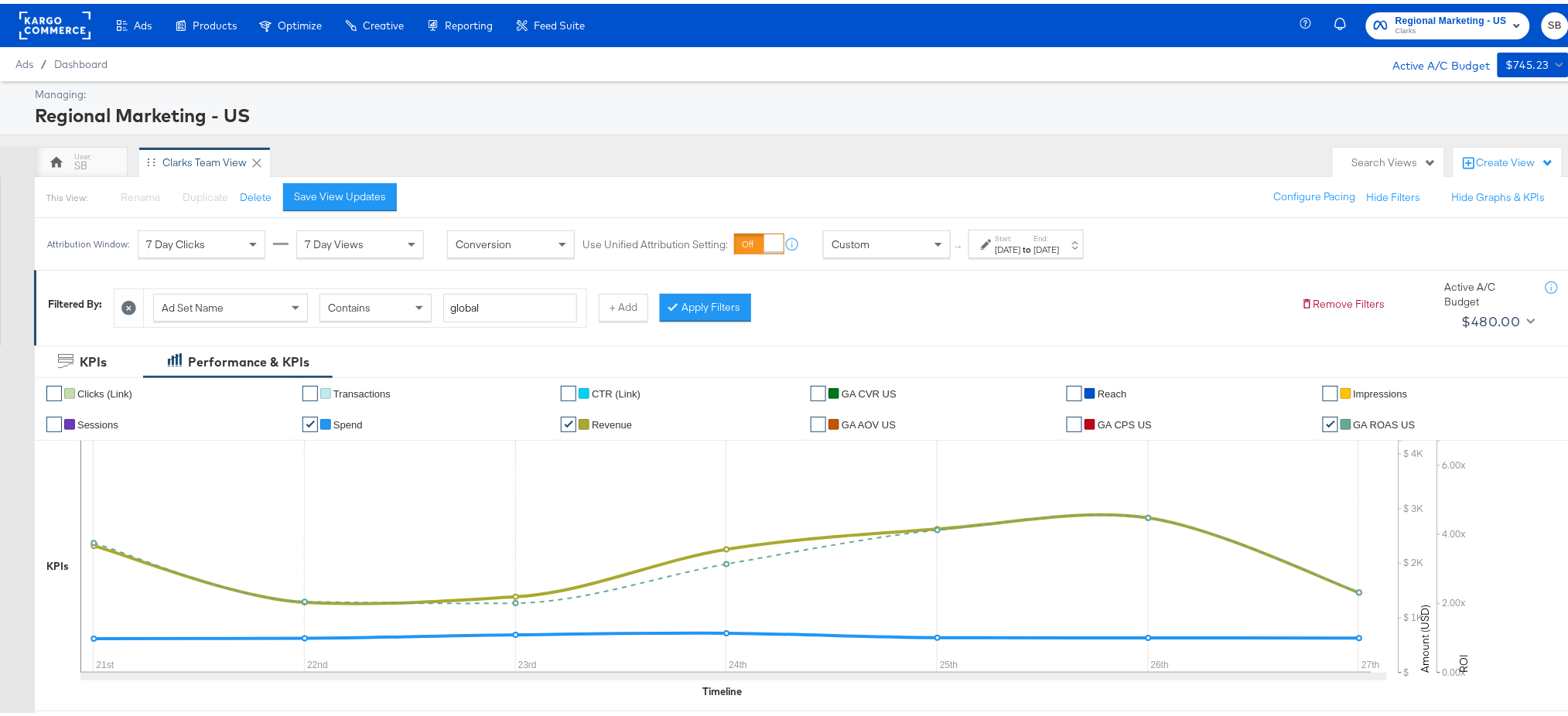
click at [132, 307] on icon at bounding box center [128, 304] width 15 height 15
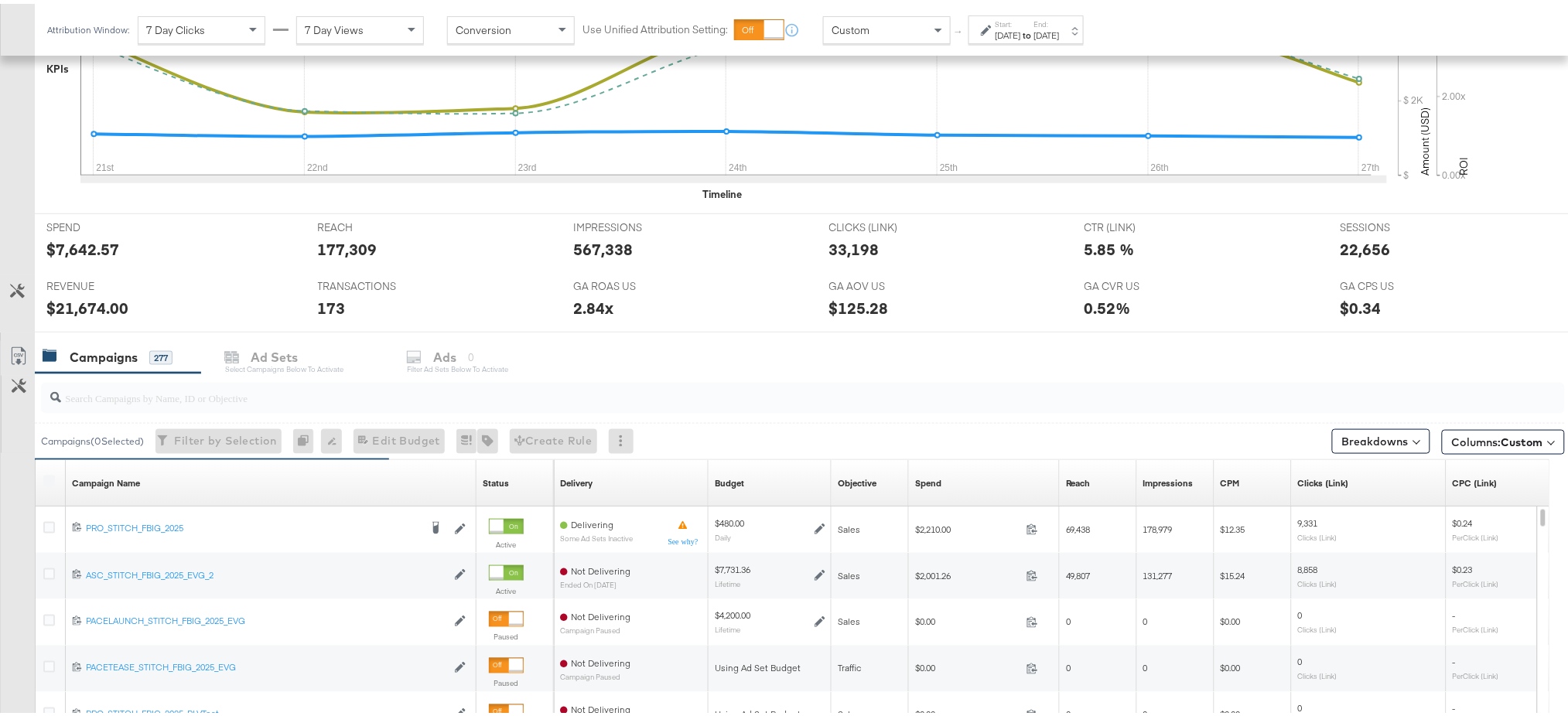
scroll to position [473, 0]
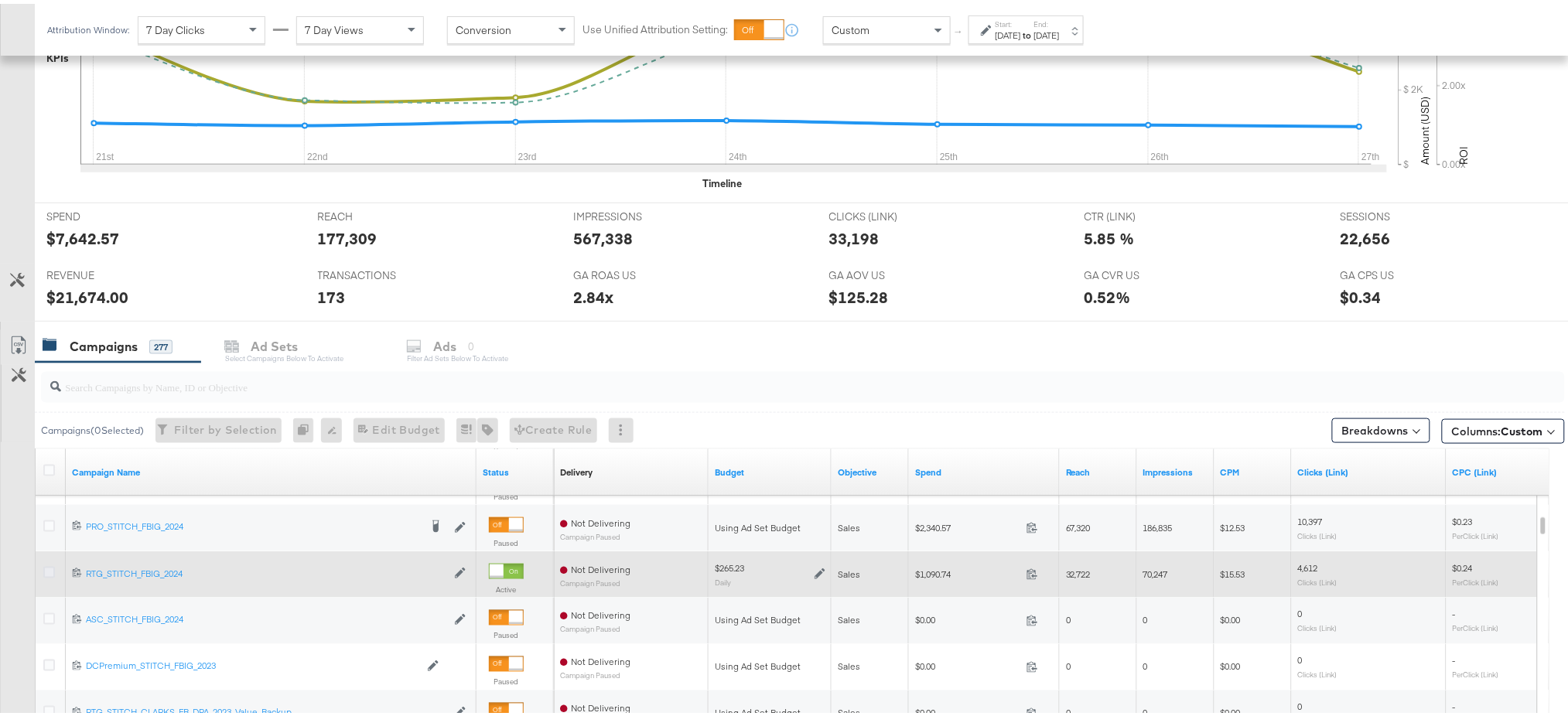
click at [50, 537] on icon at bounding box center [50, 569] width 12 height 12
click at [0, 0] on input "checkbox" at bounding box center [0, 0] width 0 height 0
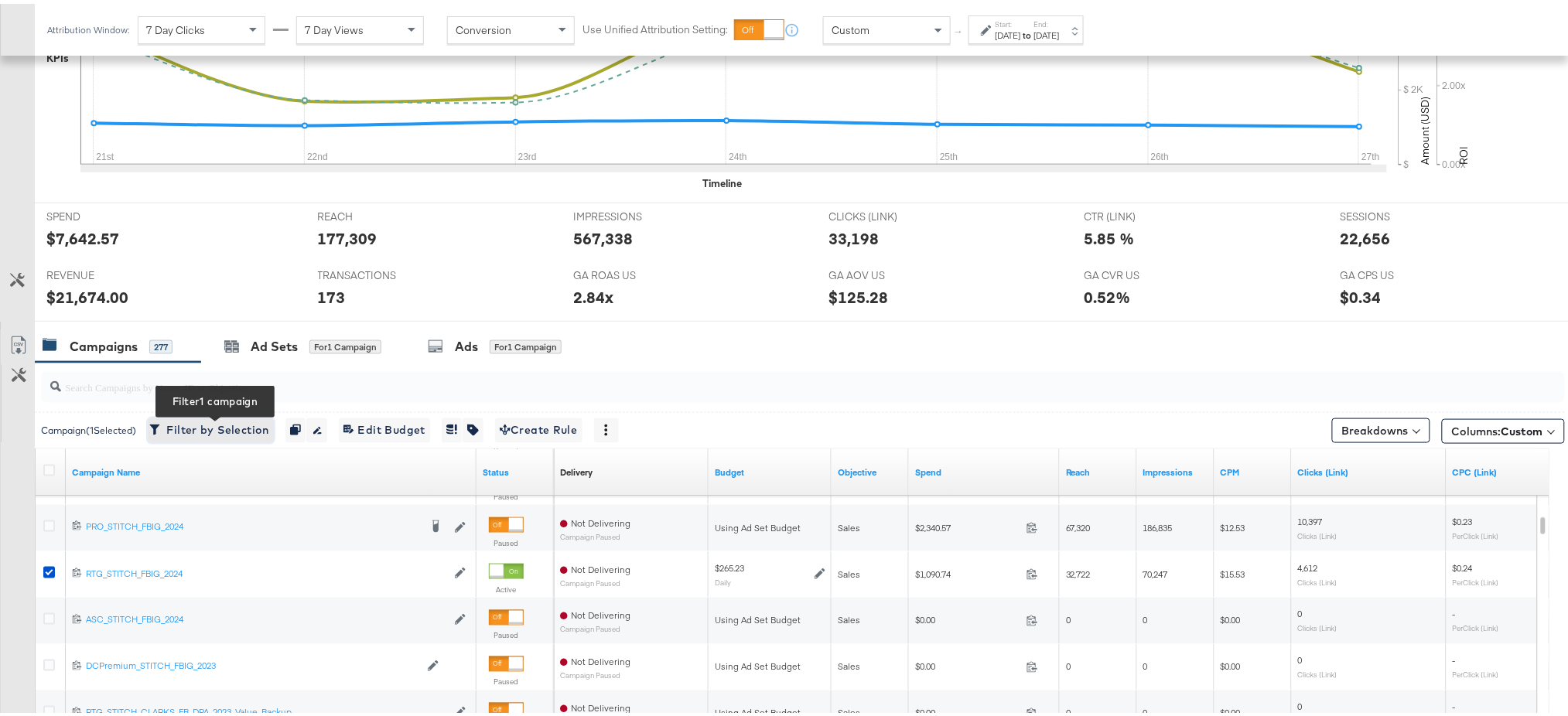
click at [205, 421] on span "Filter by Selection Filter 1 campaign" at bounding box center [210, 426] width 117 height 20
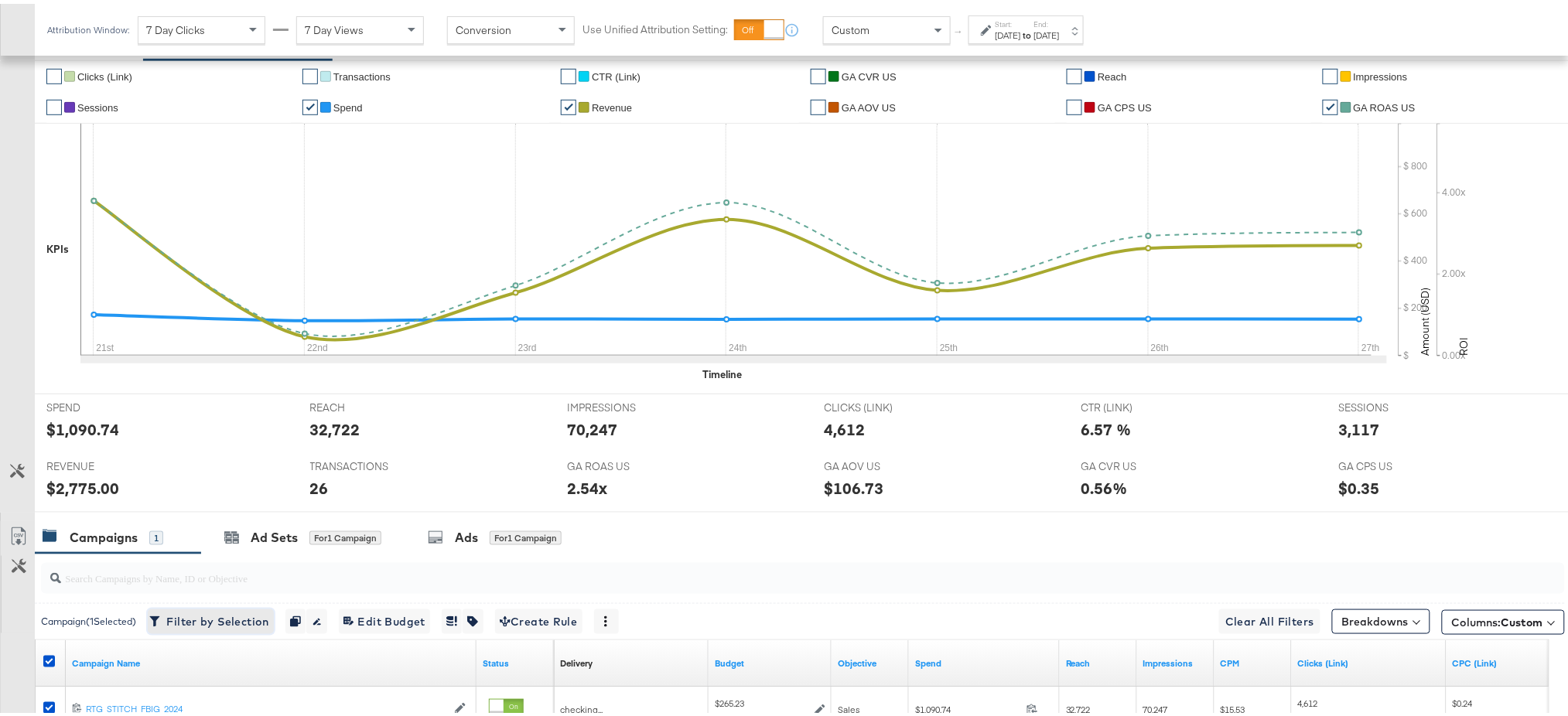
scroll to position [311, 0]
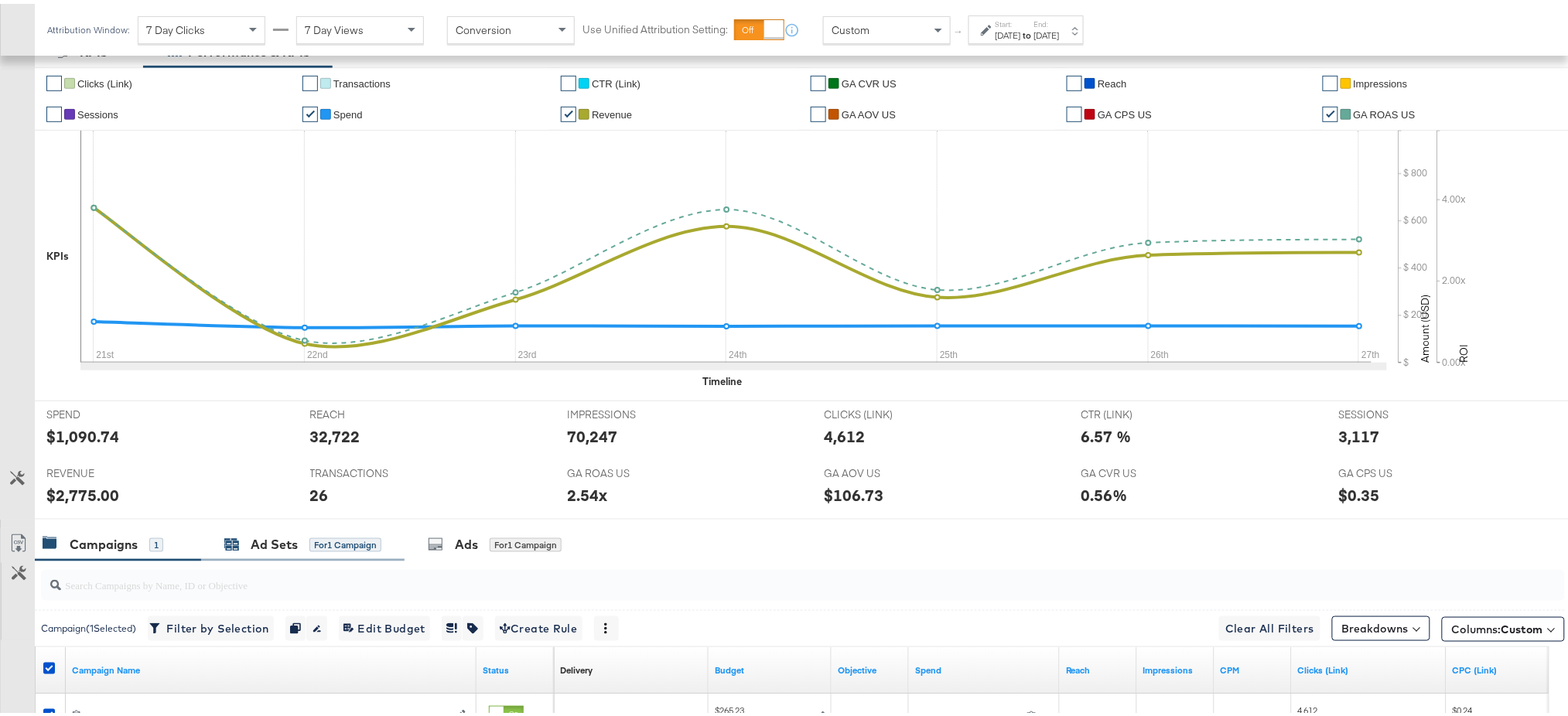
click at [257, 537] on div "Ad Sets" at bounding box center [274, 541] width 47 height 18
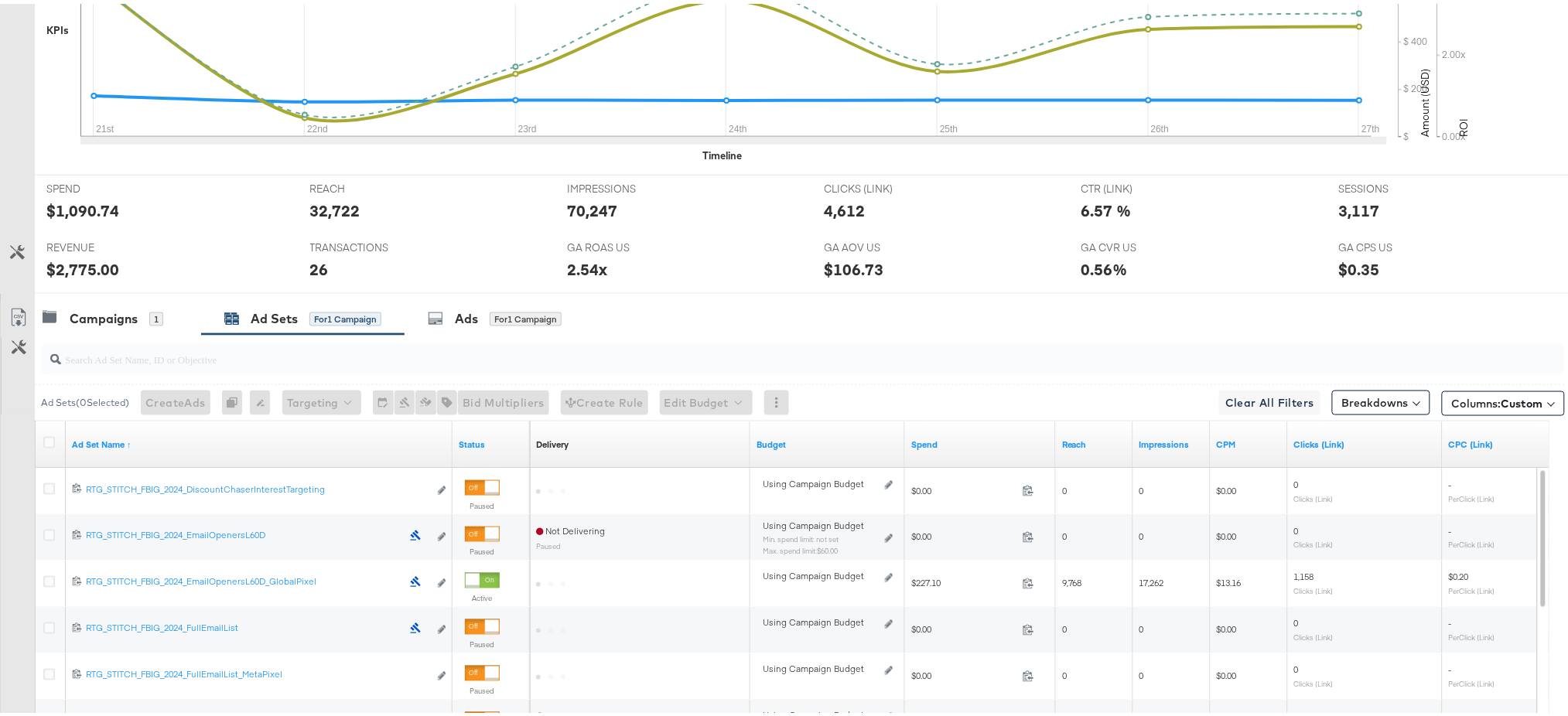
scroll to position [0, 0]
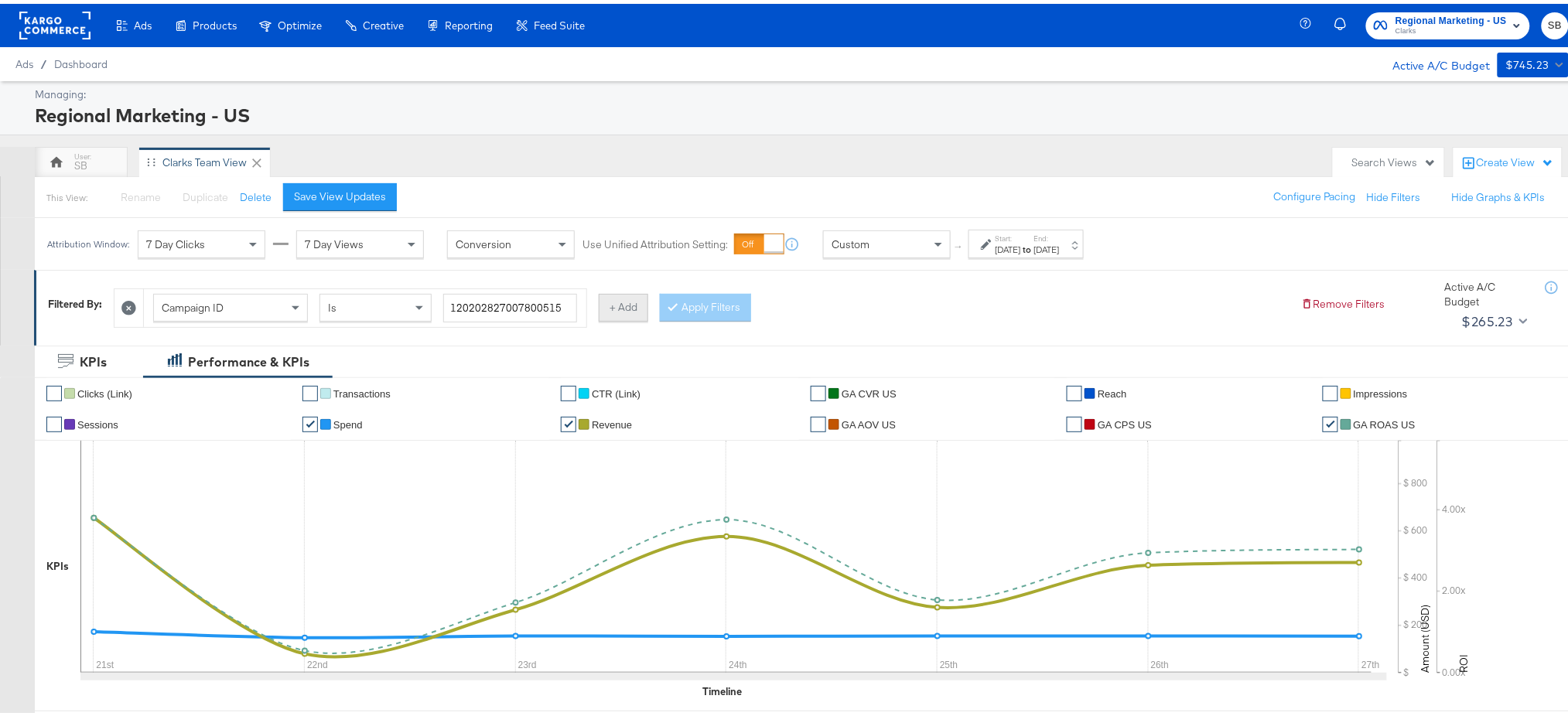
click at [618, 304] on button "+ Add" at bounding box center [624, 304] width 50 height 28
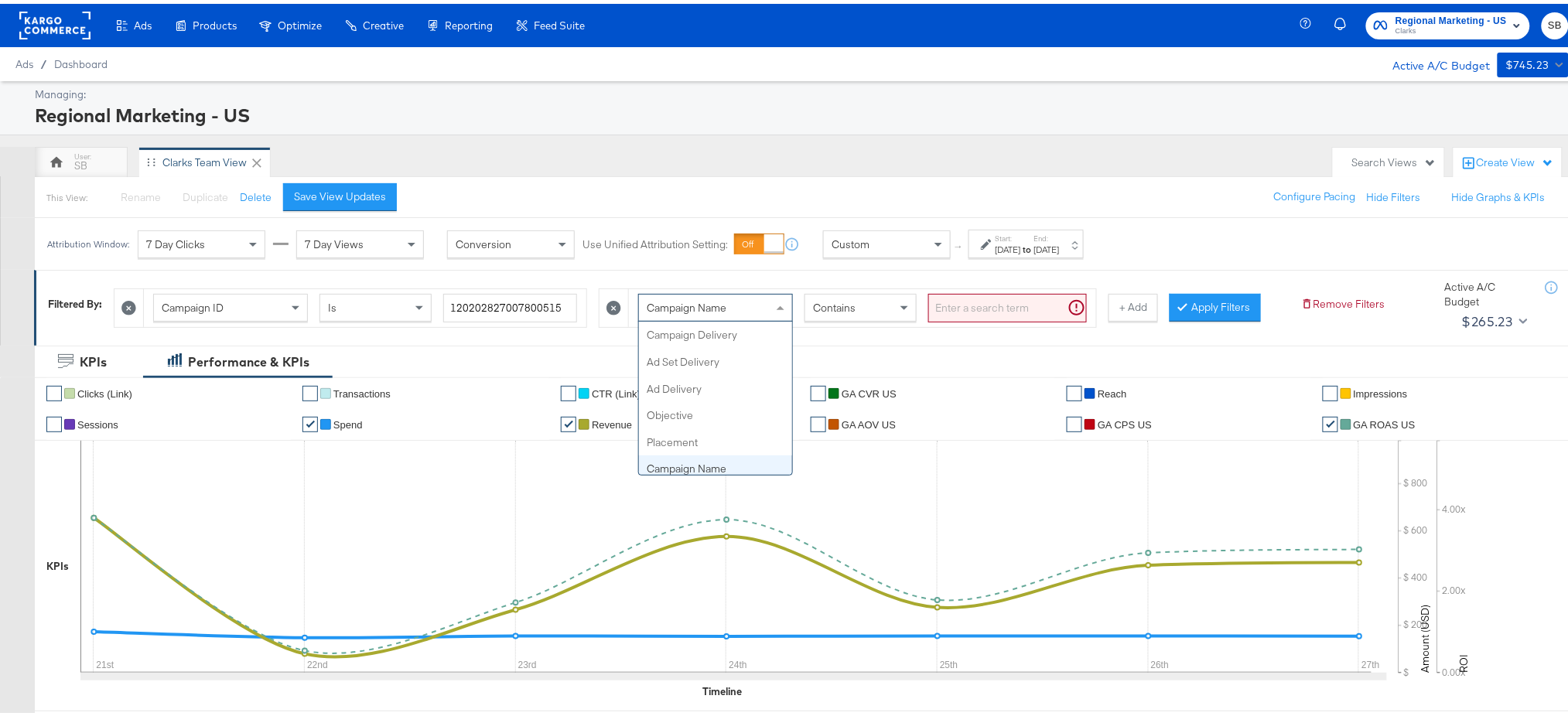
click at [726, 312] on div "Campaign Name" at bounding box center [715, 304] width 153 height 27
click at [964, 304] on input "search" at bounding box center [1007, 304] width 158 height 28
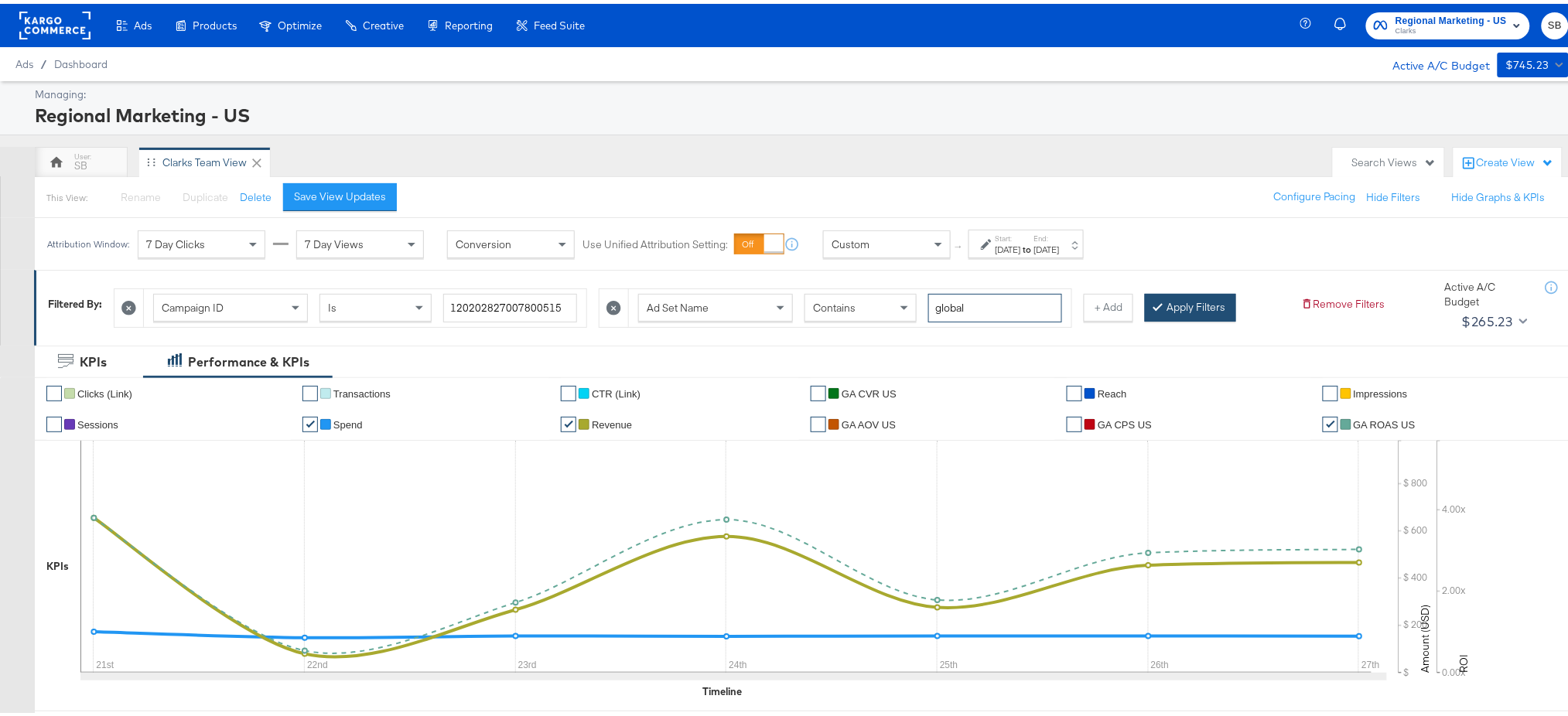
type input "global"
click at [1158, 309] on button "Apply Filters" at bounding box center [1191, 304] width 92 height 28
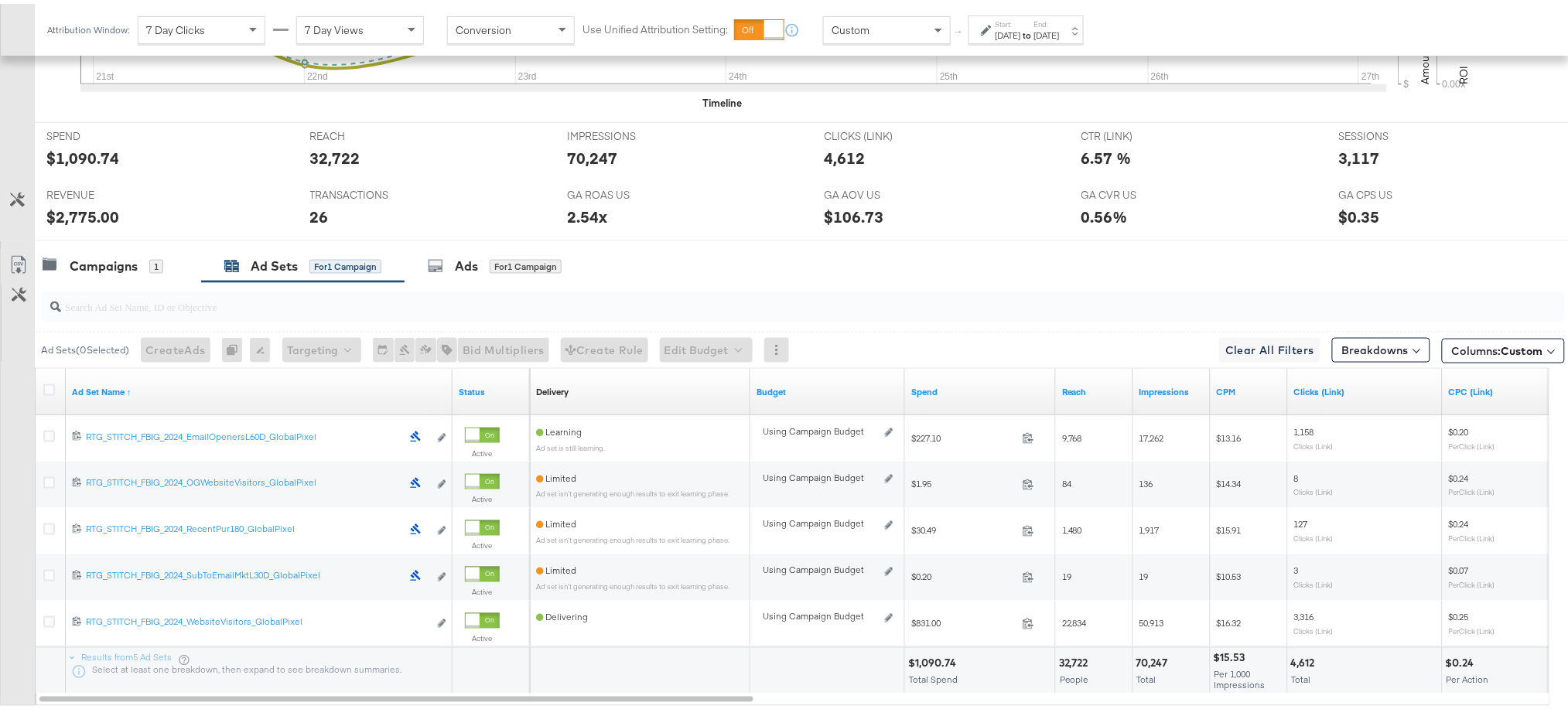
scroll to position [584, 0]
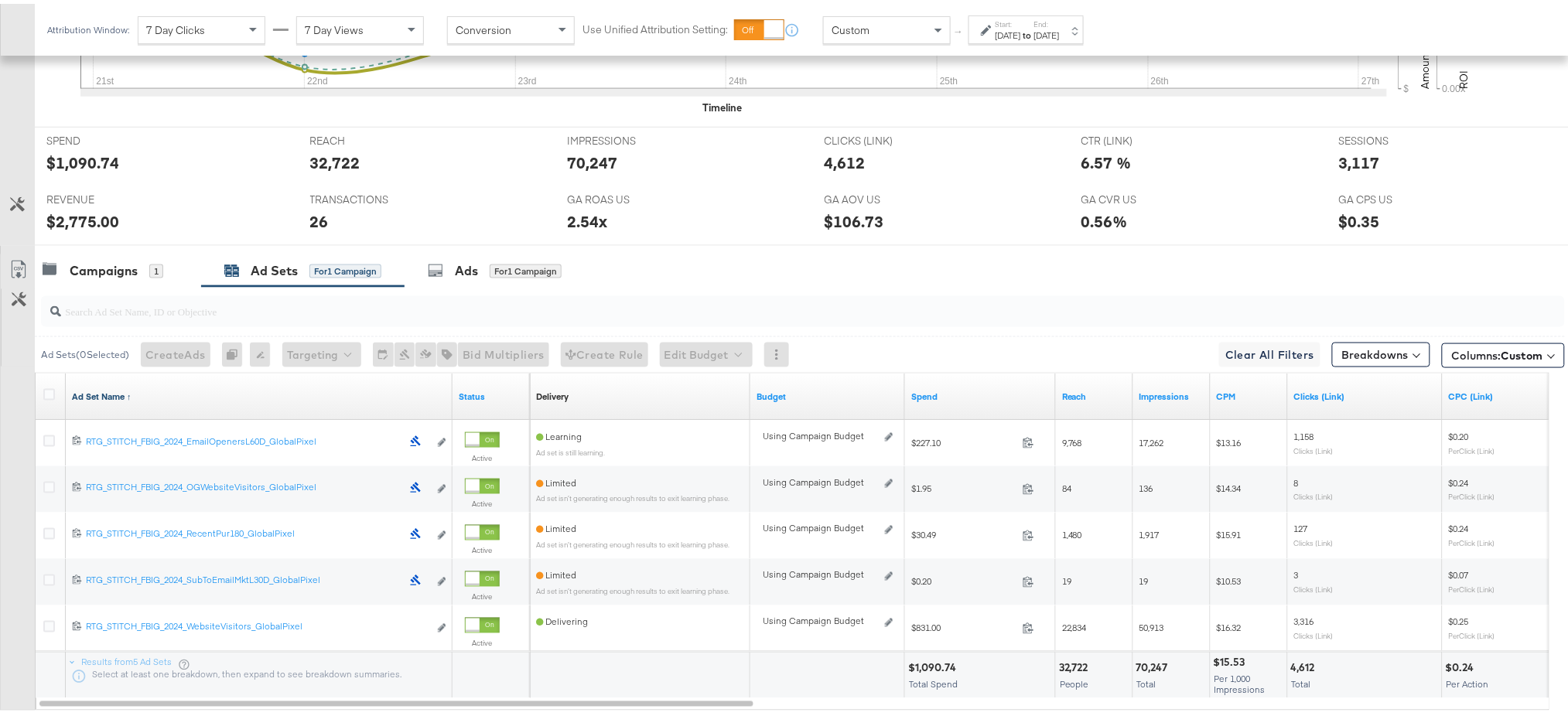
click at [104, 396] on link "Ad Set Name ↑" at bounding box center [259, 393] width 375 height 12
click at [104, 396] on link "Ad Set Name ↓" at bounding box center [259, 393] width 375 height 12
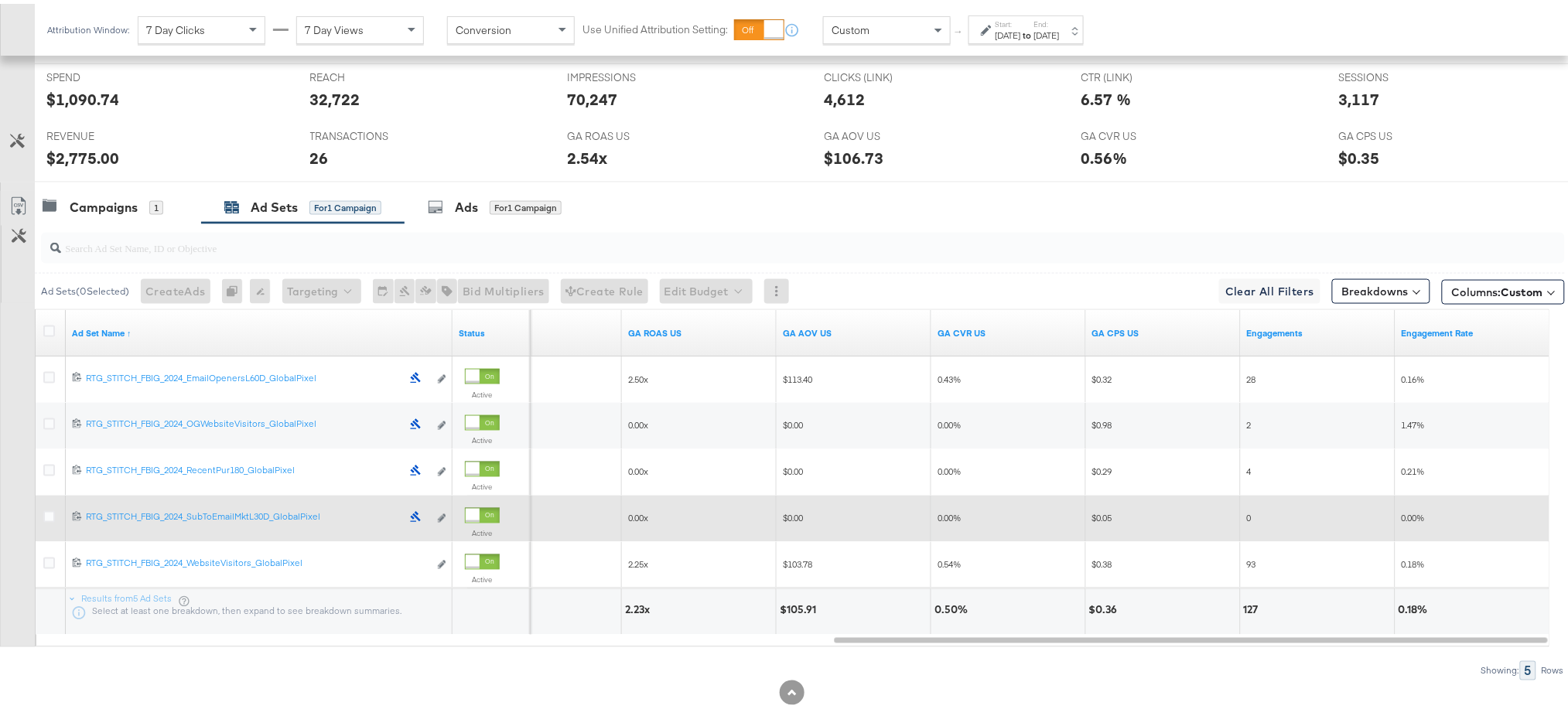
scroll to position [667, 0]
